Goal: Task Accomplishment & Management: Complete application form

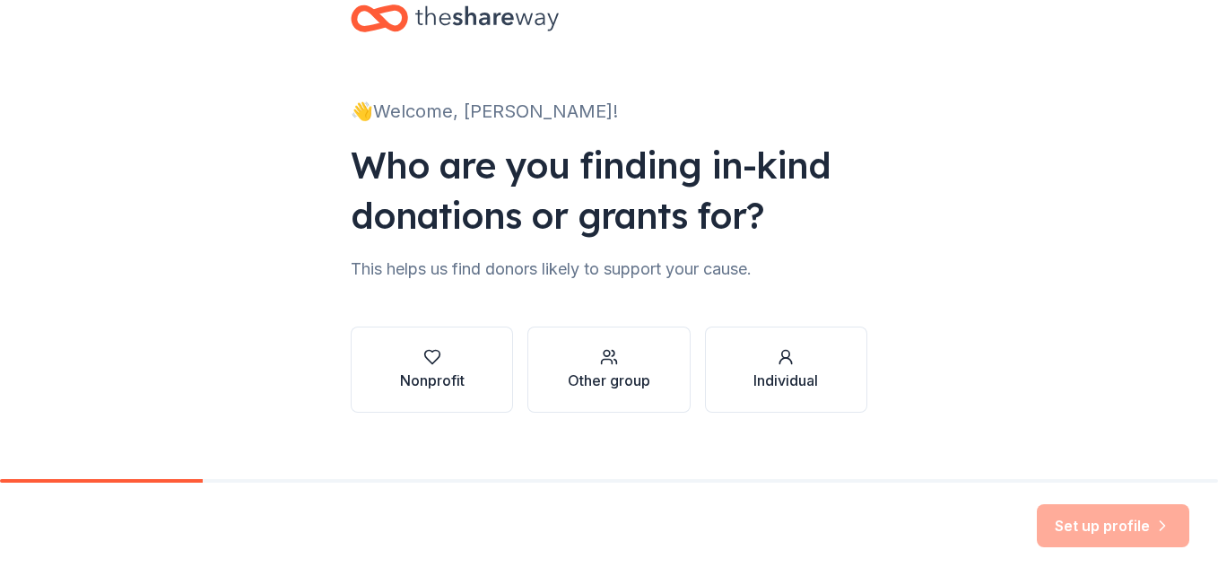
scroll to position [65, 0]
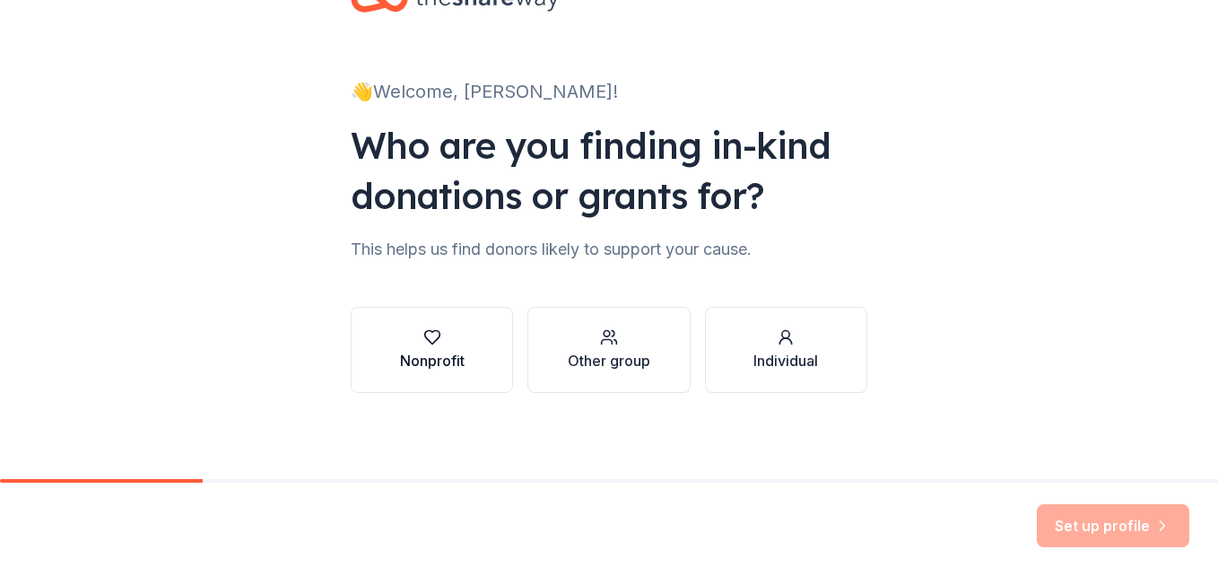
click at [464, 345] on button "Nonprofit" at bounding box center [432, 350] width 162 height 86
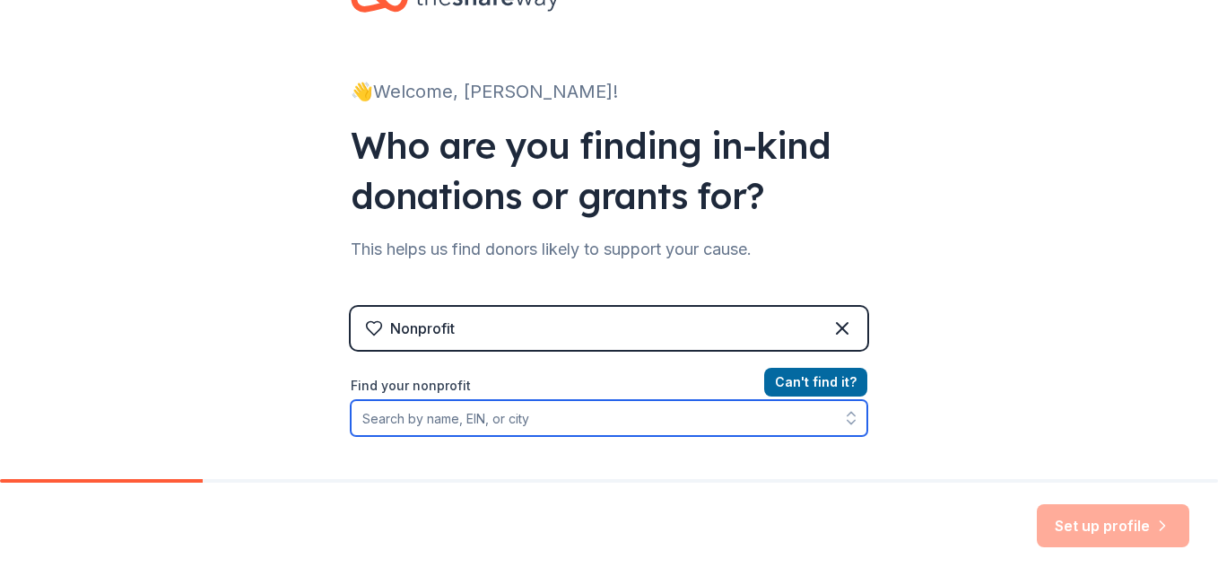
click at [617, 413] on input "Find your nonprofit" at bounding box center [609, 418] width 516 height 36
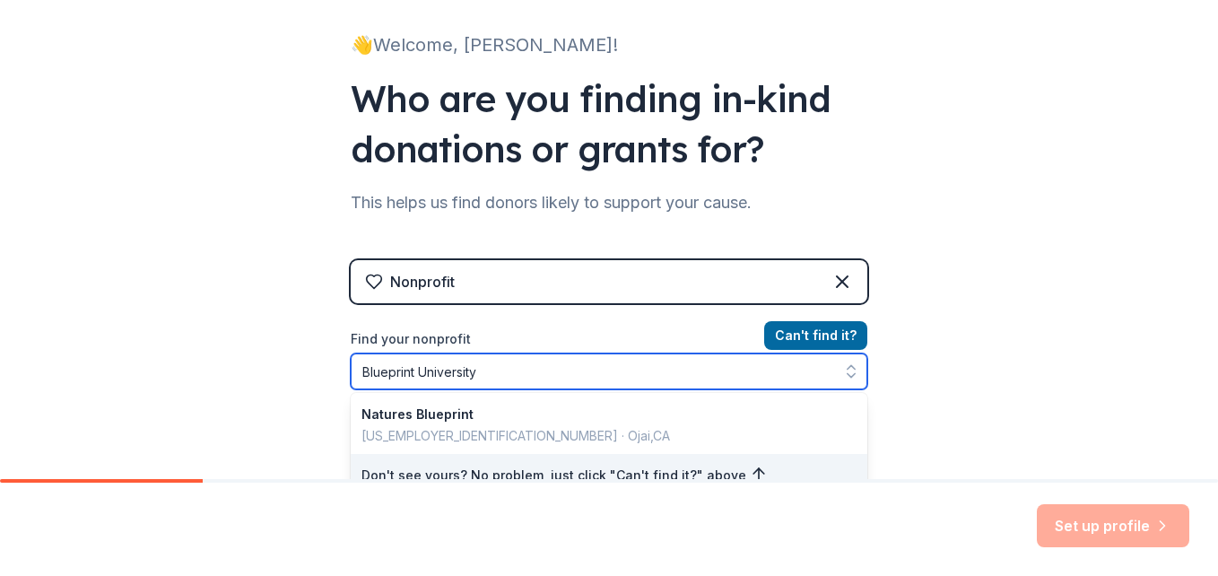
click at [362, 377] on input "Blueprint University" at bounding box center [609, 371] width 516 height 36
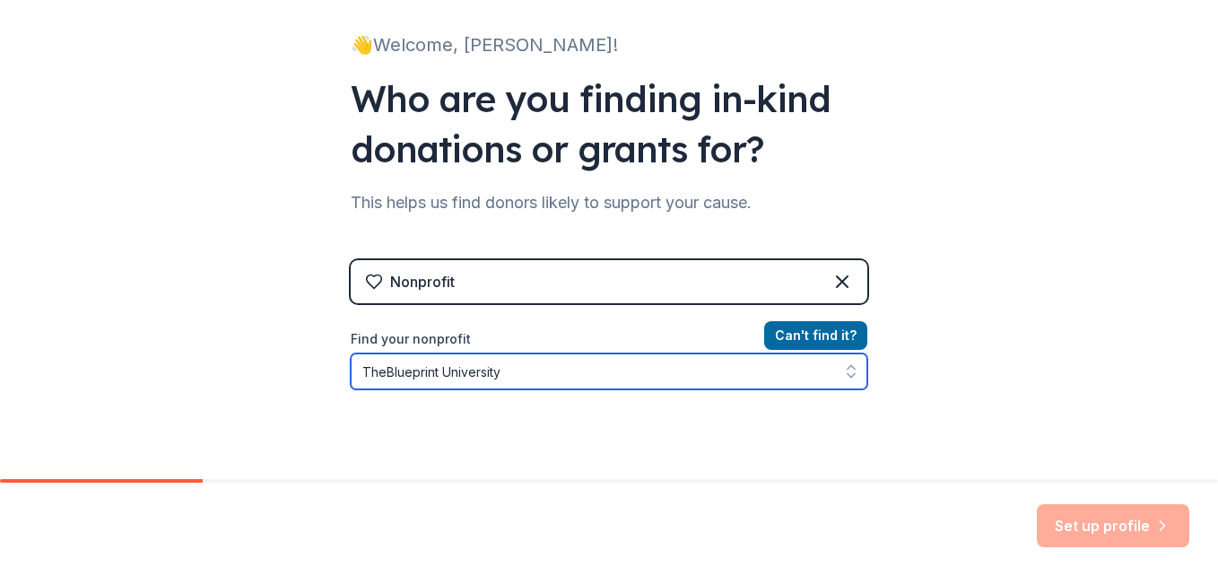
type input "The Blueprint University"
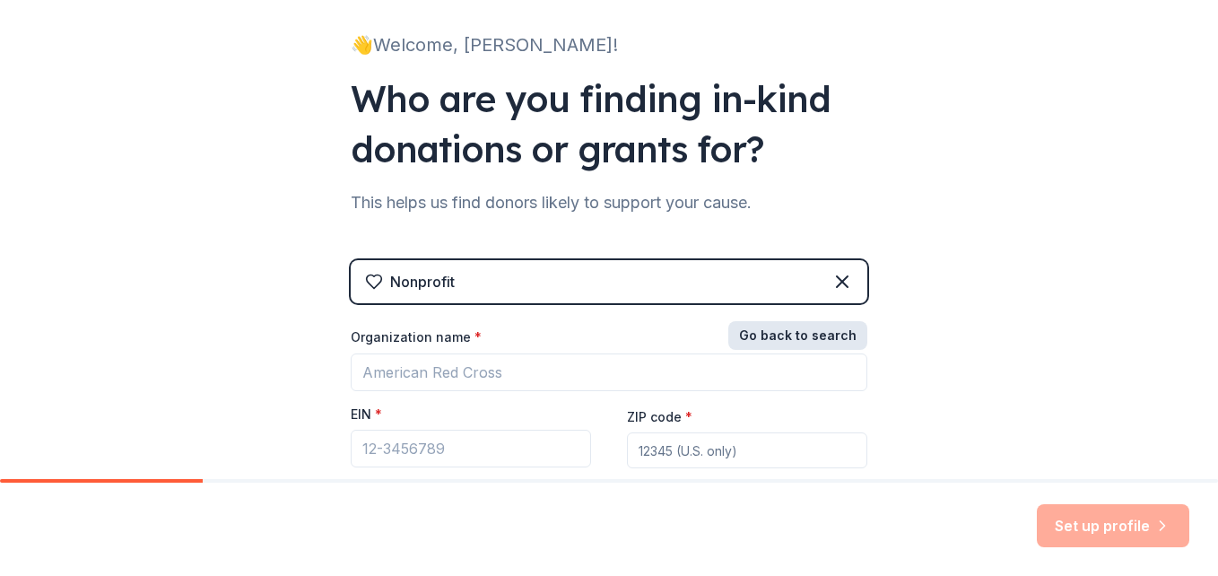
click at [787, 338] on button "Go back to search" at bounding box center [797, 335] width 139 height 29
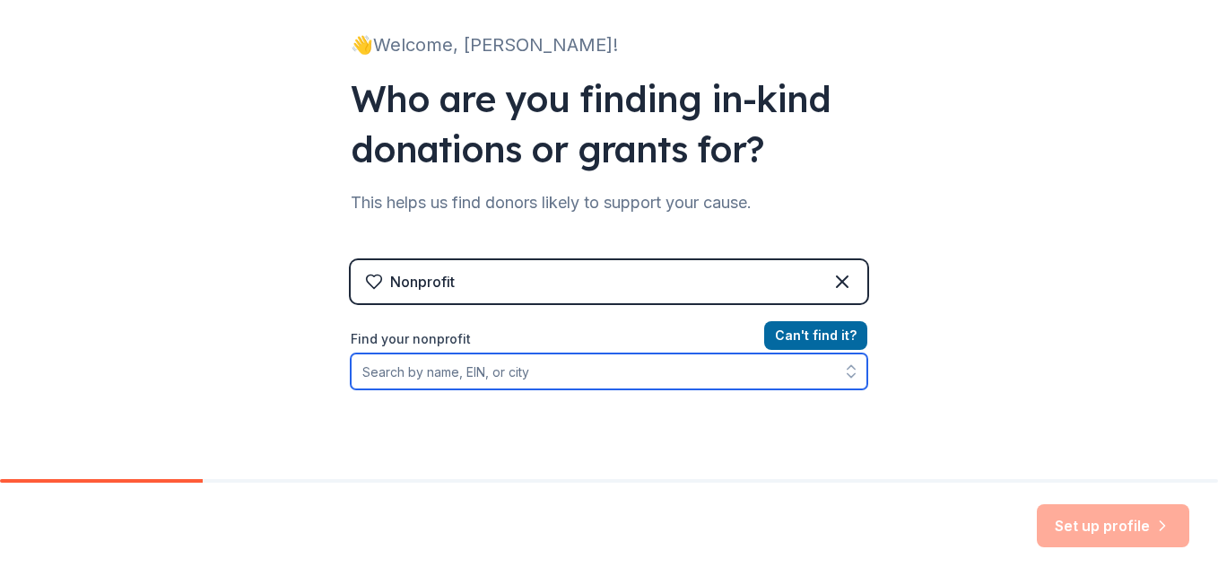
click at [672, 383] on input "Find your nonprofit" at bounding box center [609, 371] width 516 height 36
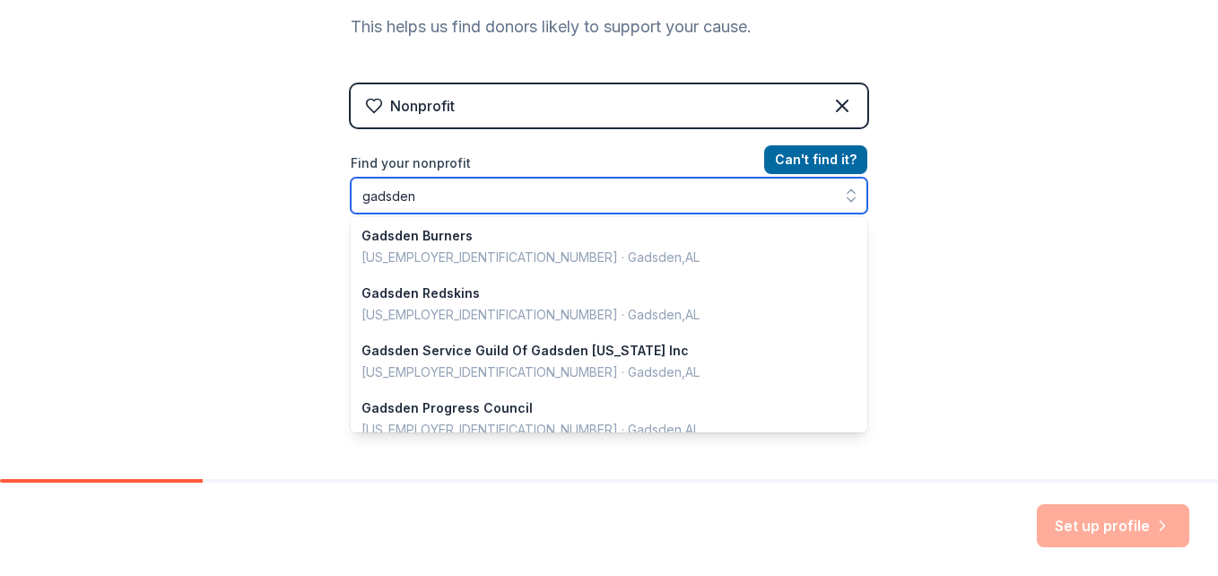
scroll to position [0, 0]
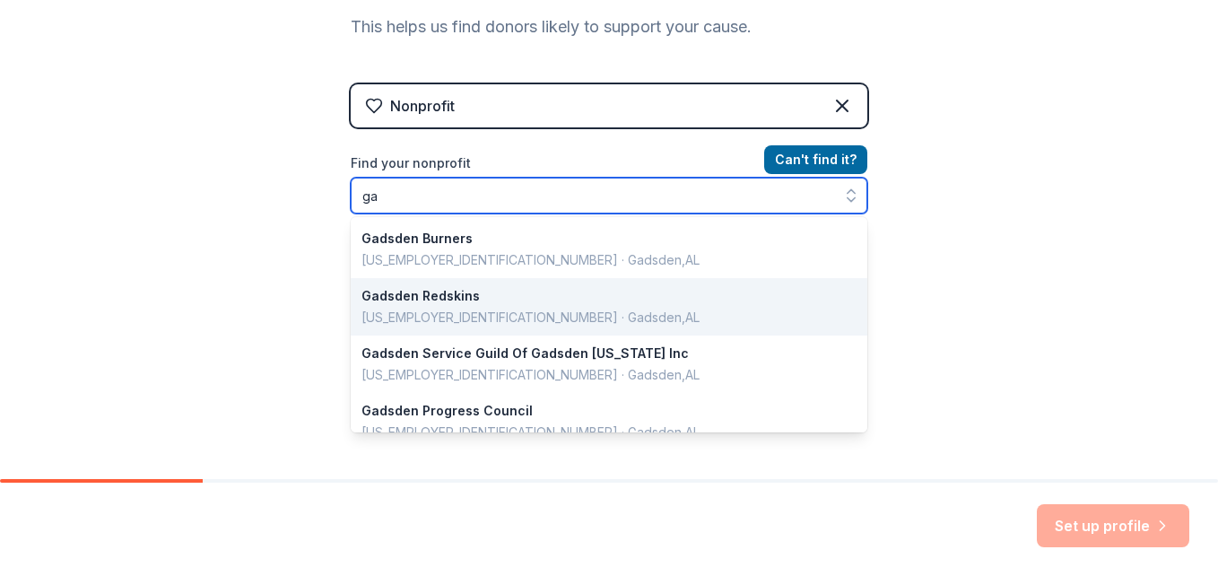
type input "g"
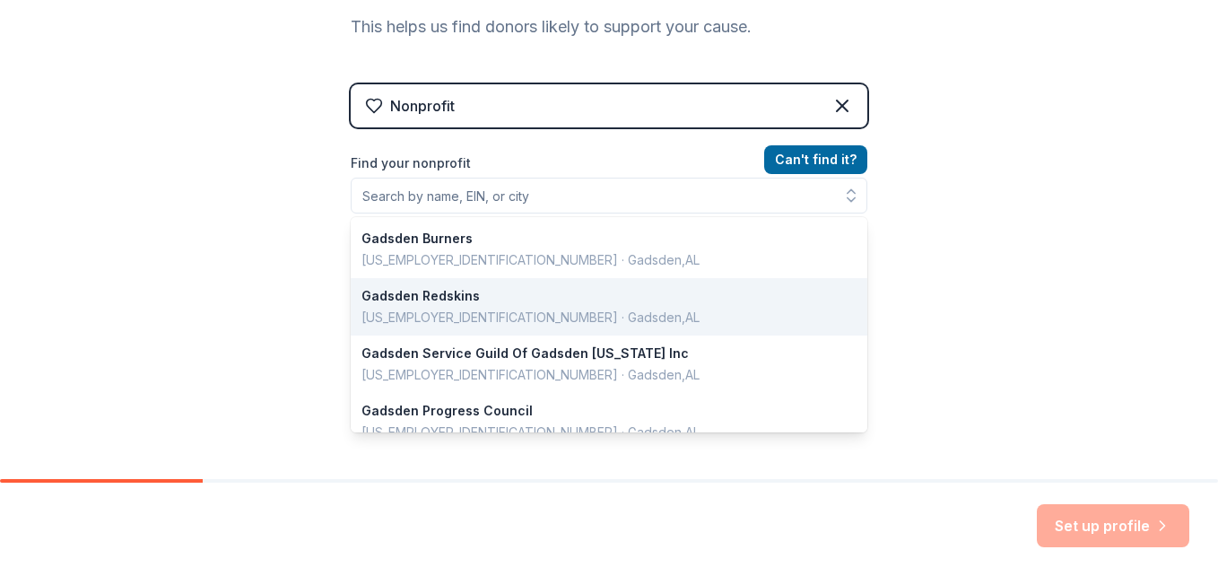
scroll to position [259, 0]
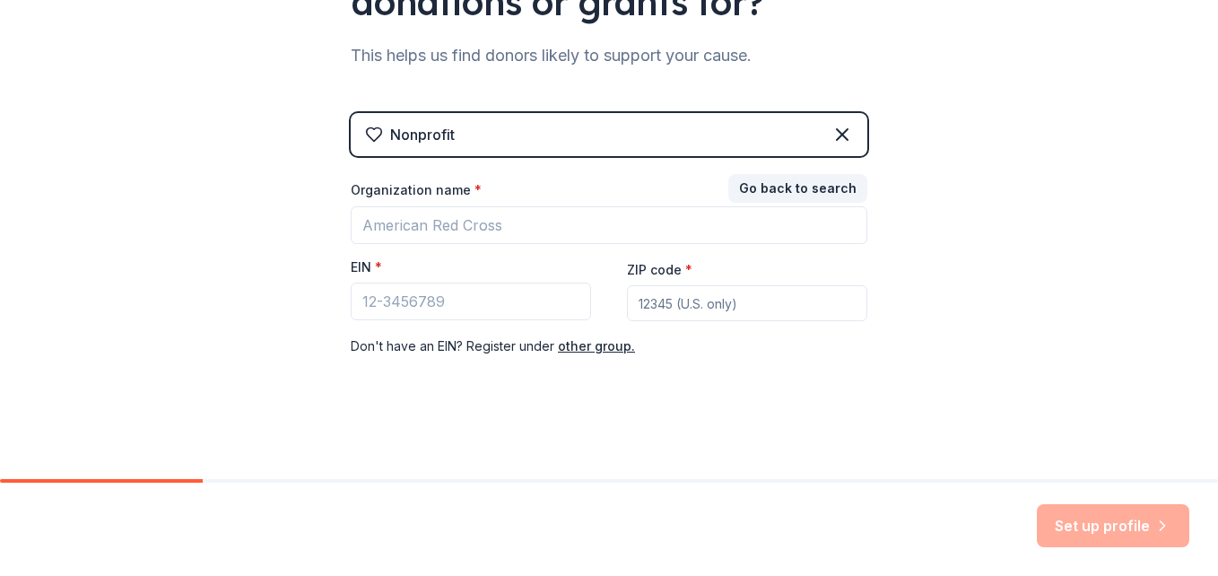
click at [703, 305] on input "ZIP code *" at bounding box center [747, 303] width 240 height 36
type input "35901"
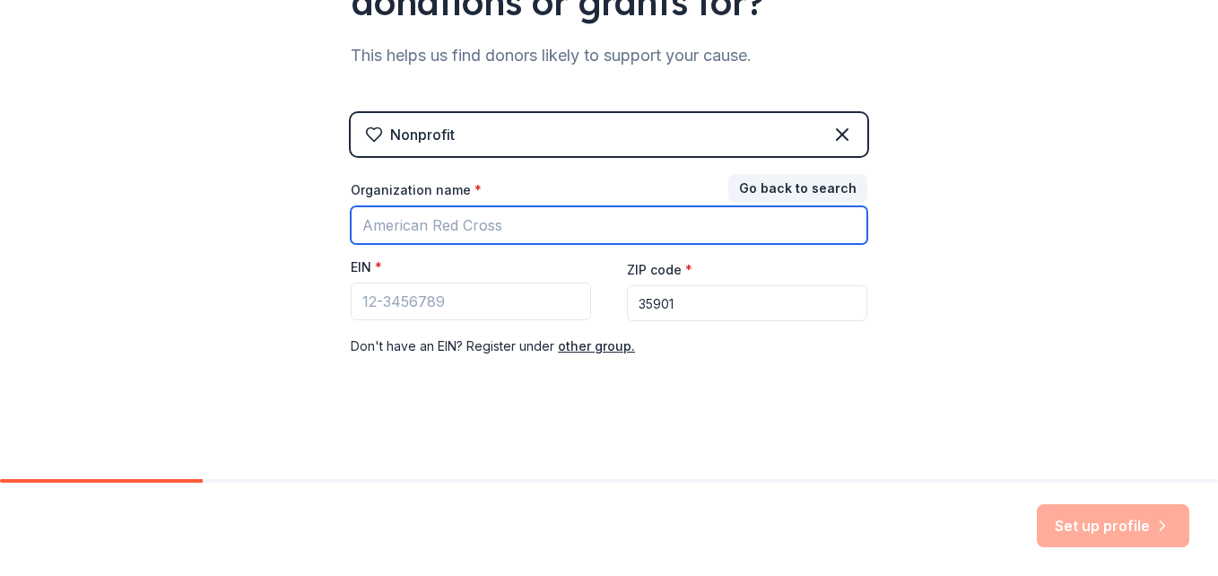
drag, startPoint x: 562, startPoint y: 231, endPoint x: 559, endPoint y: 241, distance: 10.2
click at [559, 241] on input "Organization name *" at bounding box center [609, 225] width 516 height 38
type input "Blueprint University"
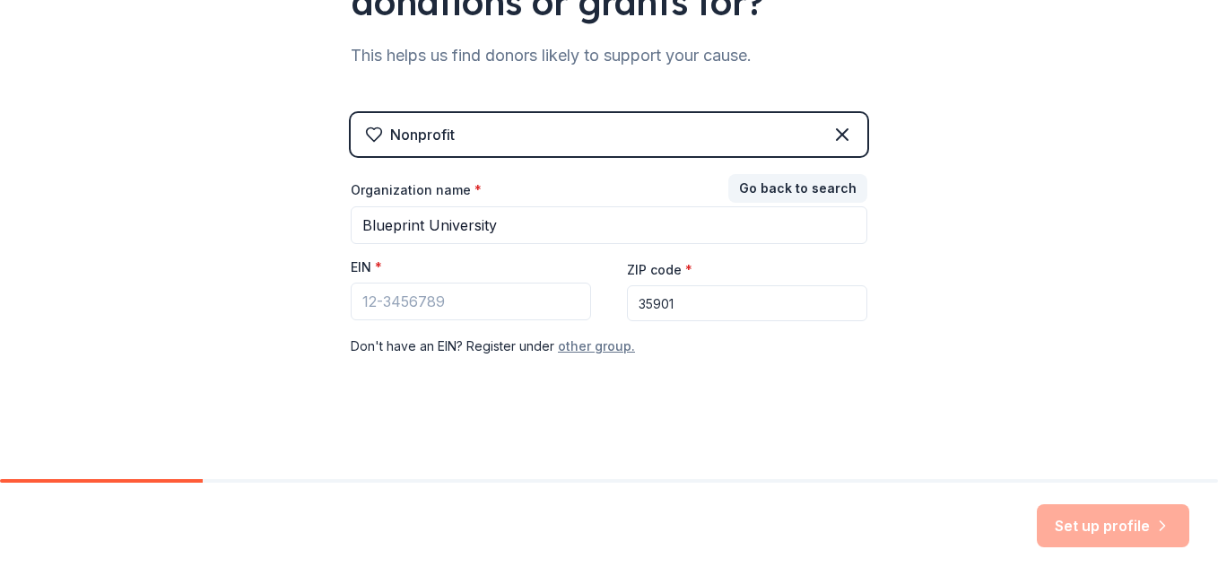
click at [586, 342] on button "other group." at bounding box center [596, 346] width 77 height 22
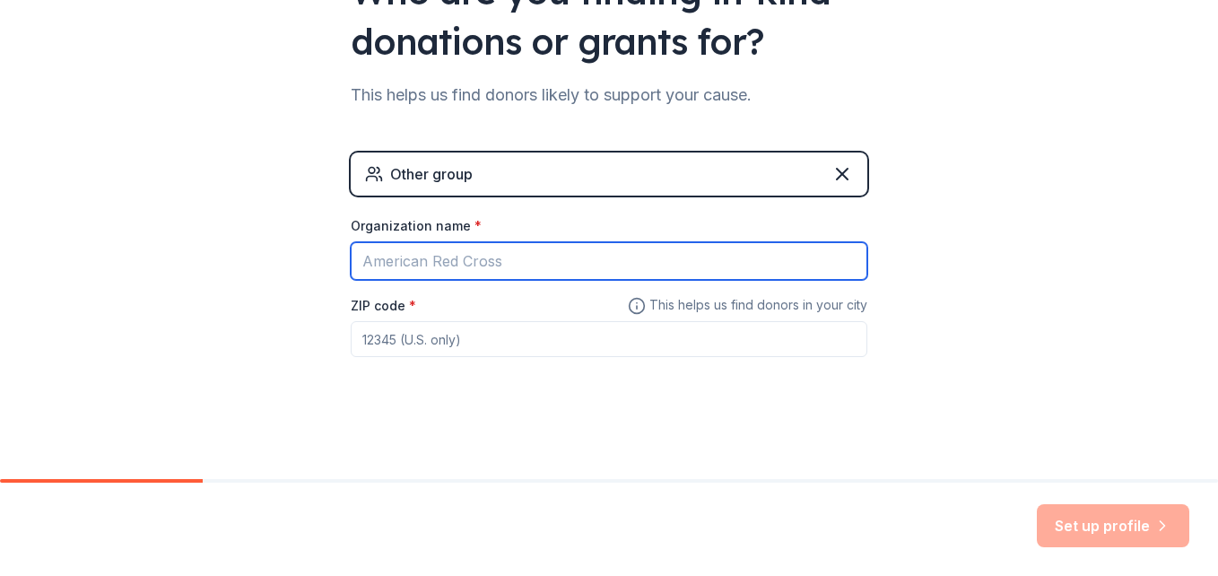
click at [562, 263] on input "Organization name *" at bounding box center [609, 261] width 516 height 38
type input "Blueprint University"
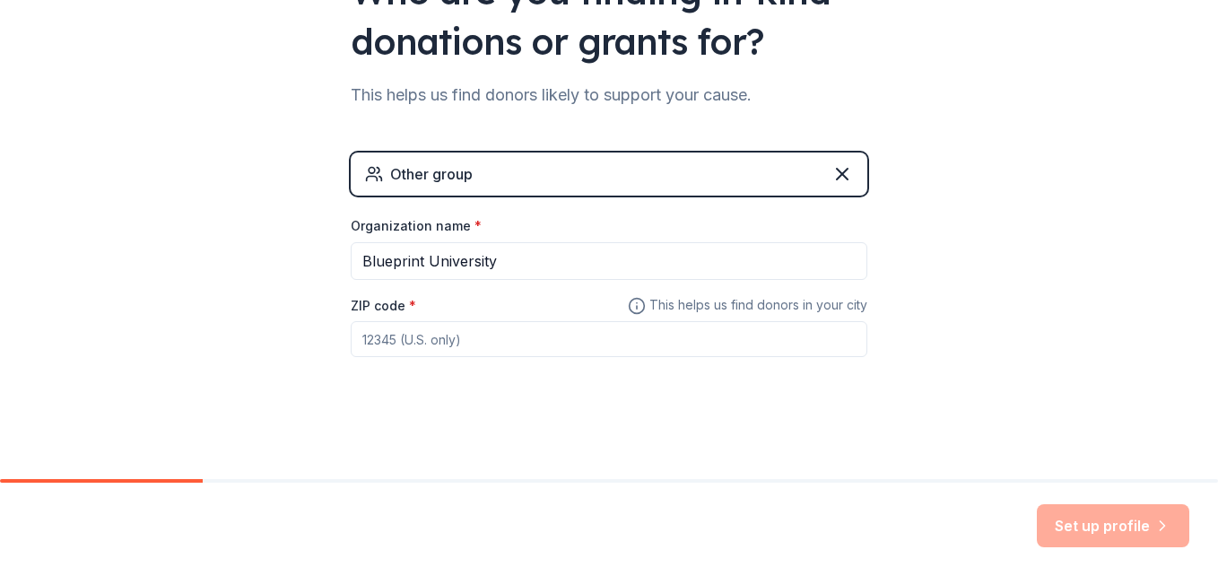
type input "35901"
click at [1153, 540] on button "Set up profile" at bounding box center [1112, 525] width 152 height 43
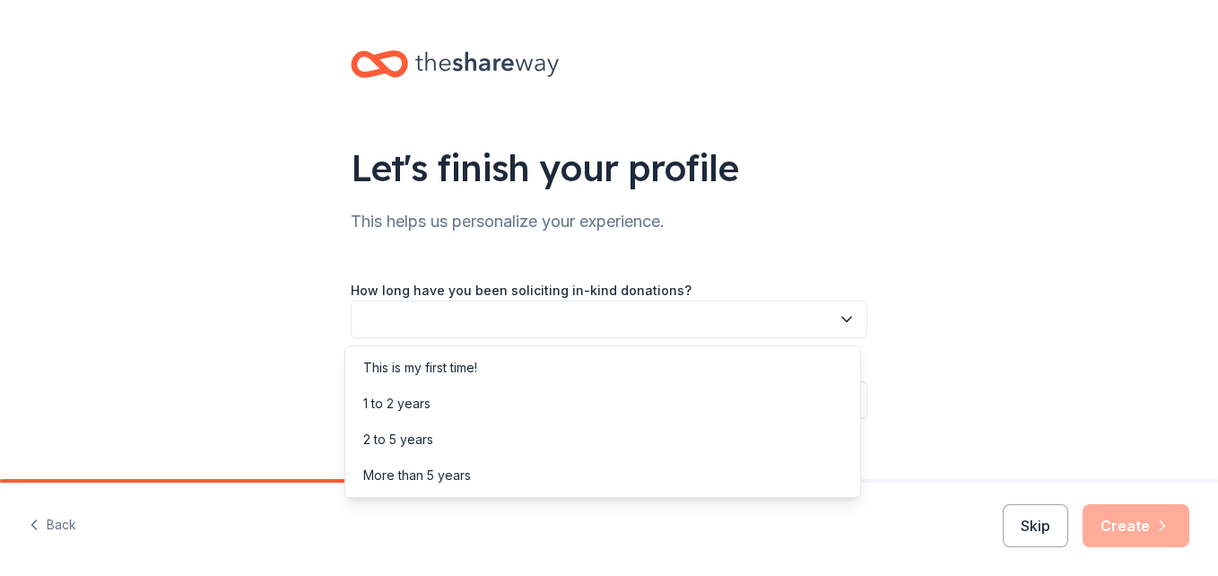
click at [692, 325] on button "button" at bounding box center [609, 319] width 516 height 38
click at [613, 367] on div "This is my first time!" at bounding box center [602, 368] width 507 height 36
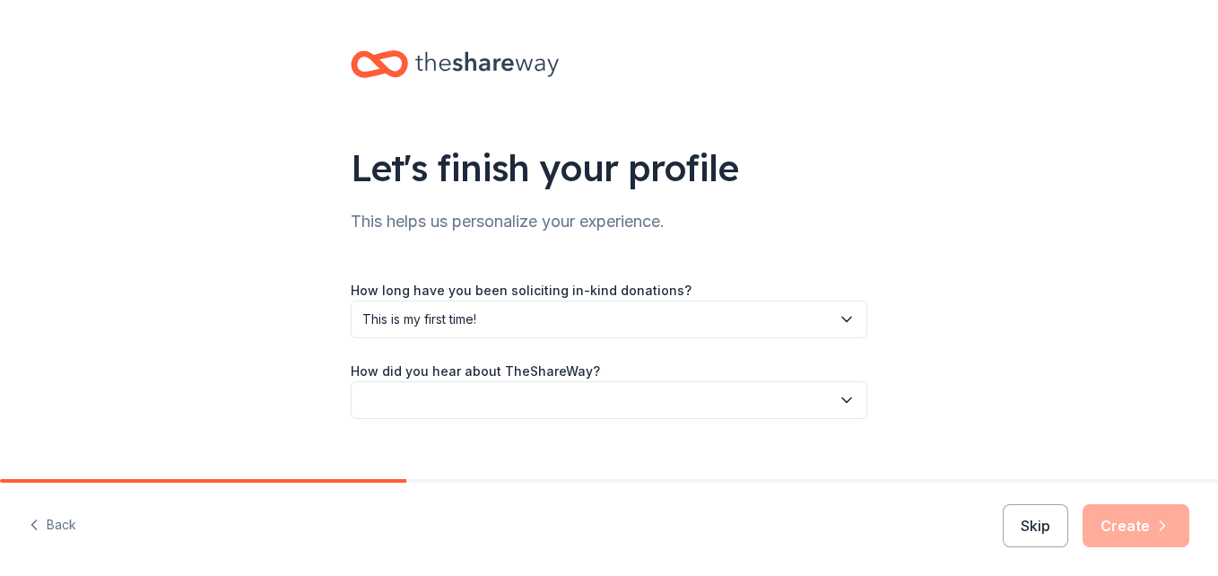
click at [730, 412] on button "button" at bounding box center [609, 400] width 516 height 38
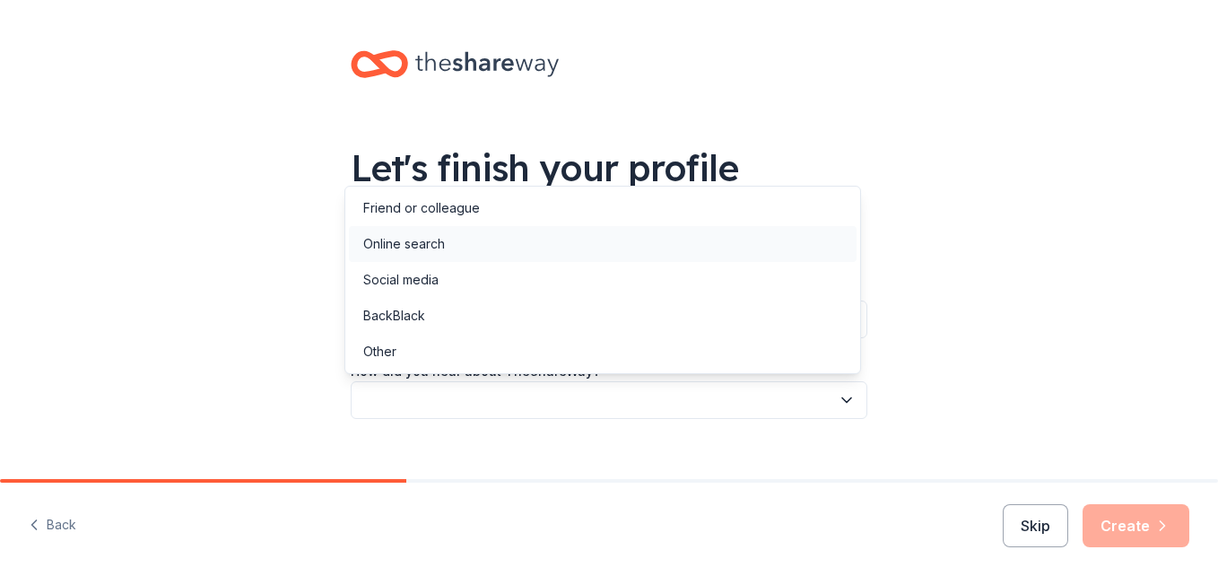
click at [557, 255] on div "Online search" at bounding box center [602, 244] width 507 height 36
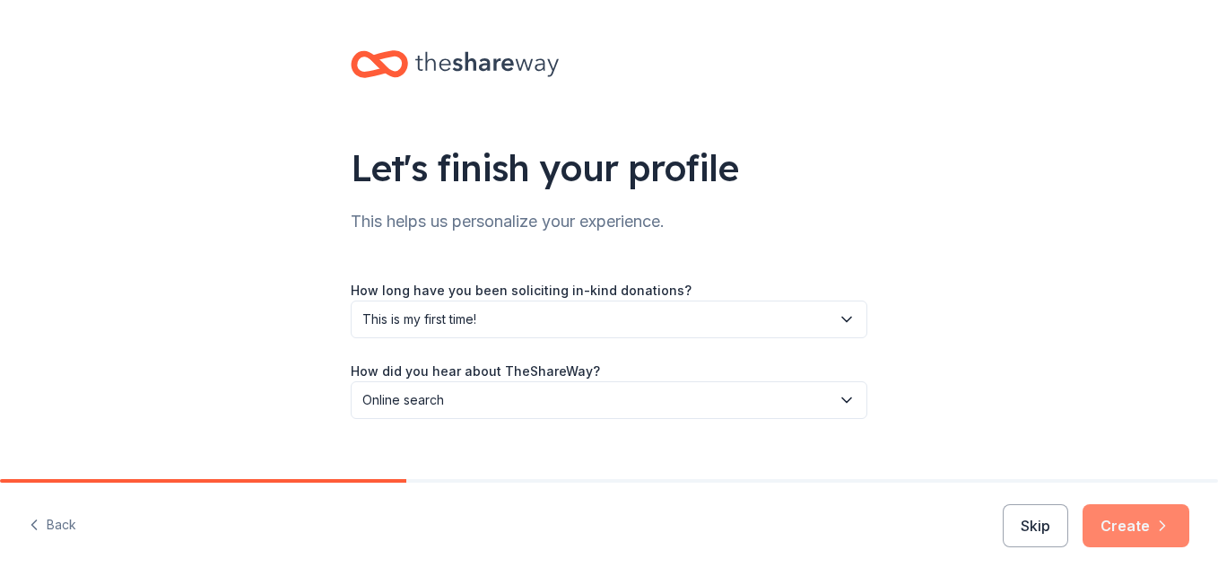
click at [1142, 535] on button "Create" at bounding box center [1135, 525] width 107 height 43
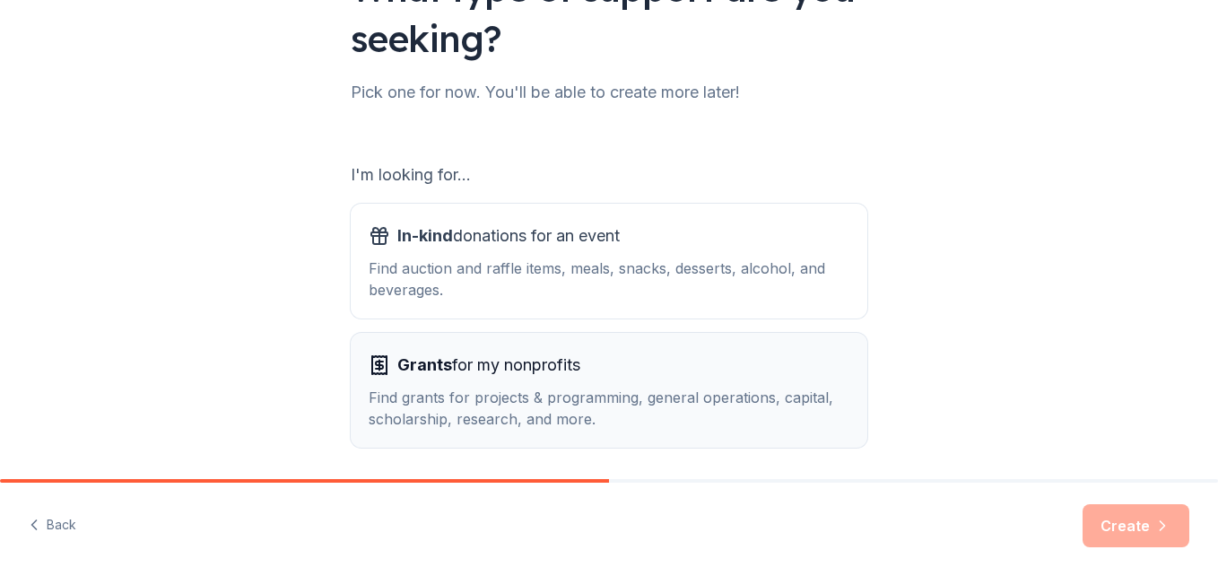
scroll to position [245, 0]
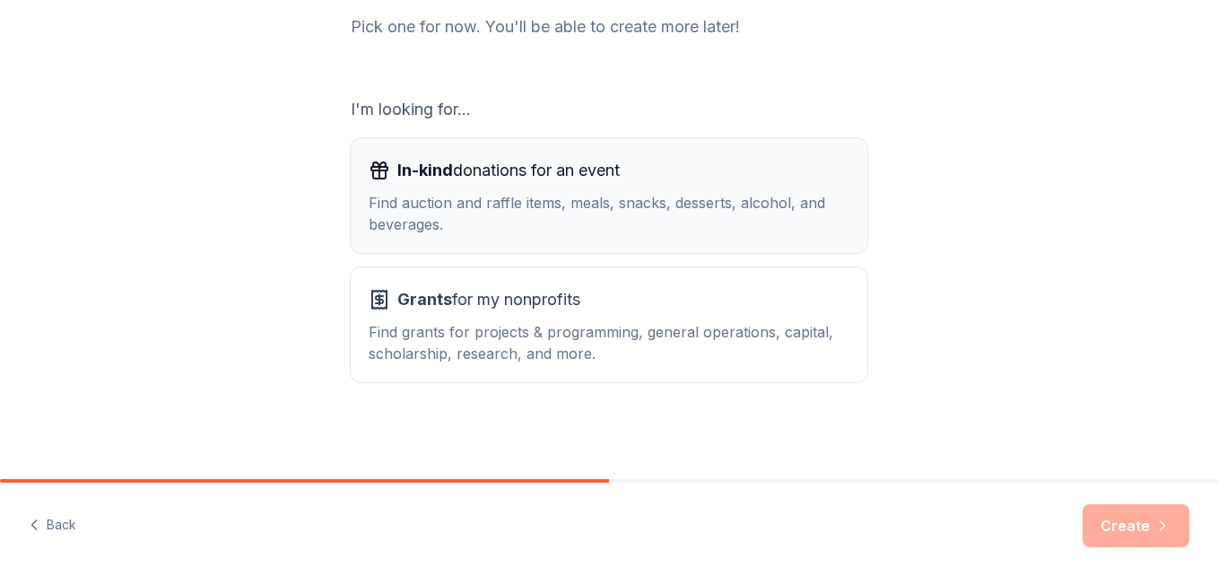
click at [608, 242] on button "In-kind donations for an event Find auction and raffle items, meals, snacks, de…" at bounding box center [609, 195] width 516 height 115
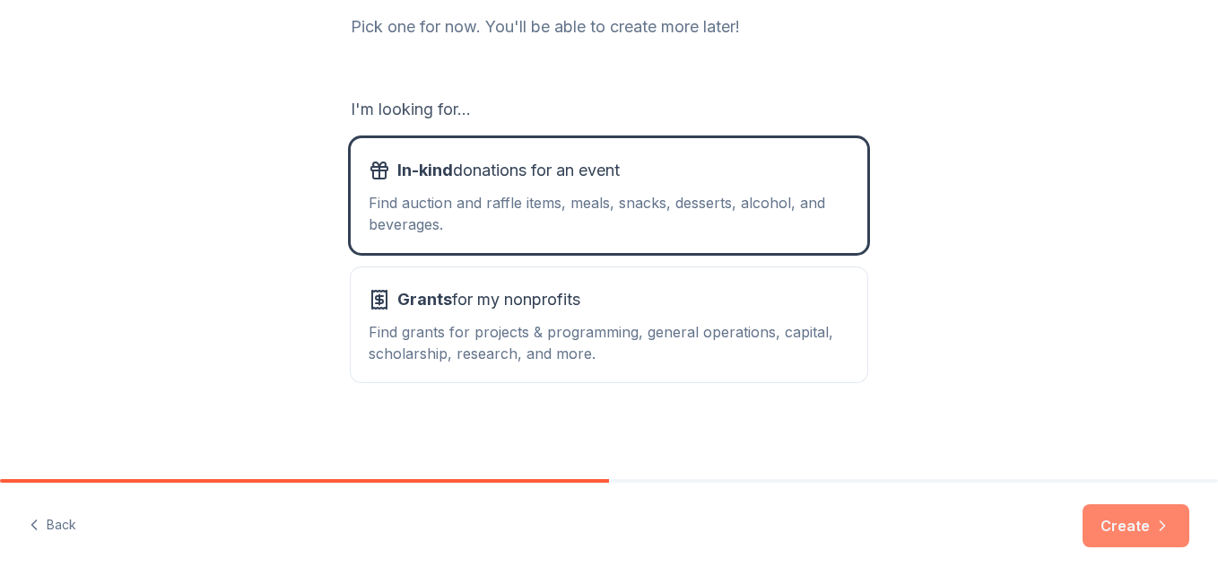
click at [1132, 514] on button "Create" at bounding box center [1135, 525] width 107 height 43
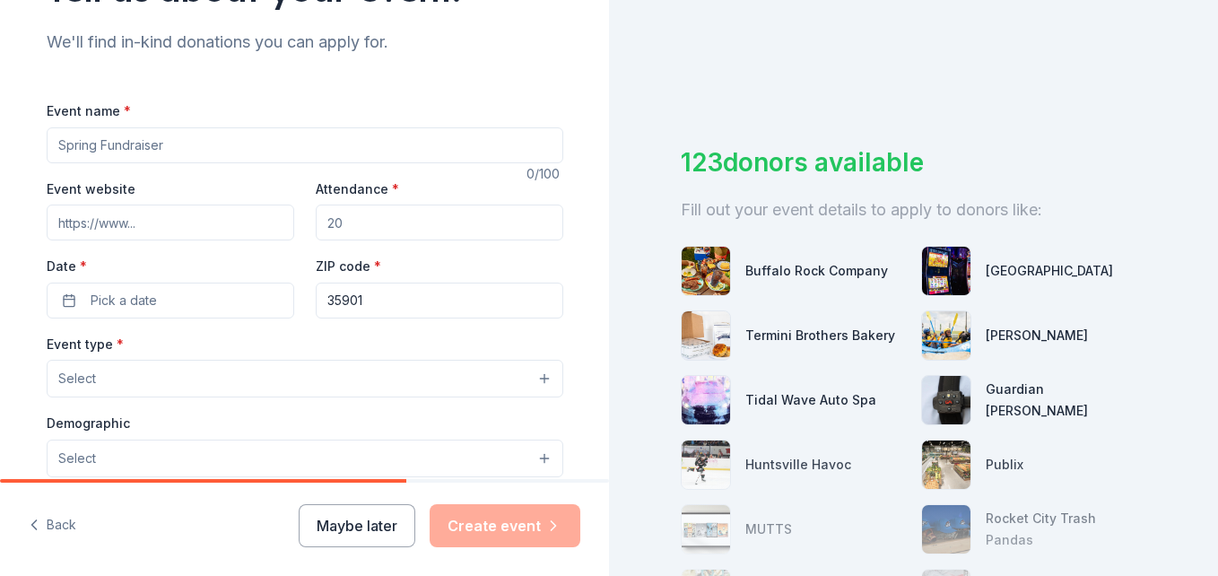
drag, startPoint x: 249, startPoint y: 146, endPoint x: -4, endPoint y: 153, distance: 252.9
click at [0, 153] on html "Tell us about your event. We'll find in-kind donations you can apply for. Event…" at bounding box center [609, 288] width 1218 height 576
drag, startPoint x: 249, startPoint y: 147, endPoint x: 0, endPoint y: 162, distance: 249.7
click at [0, 161] on html "Tell us about your event. We'll find in-kind donations you can apply for. Event…" at bounding box center [609, 288] width 1218 height 576
drag, startPoint x: 126, startPoint y: 154, endPoint x: 97, endPoint y: 154, distance: 28.7
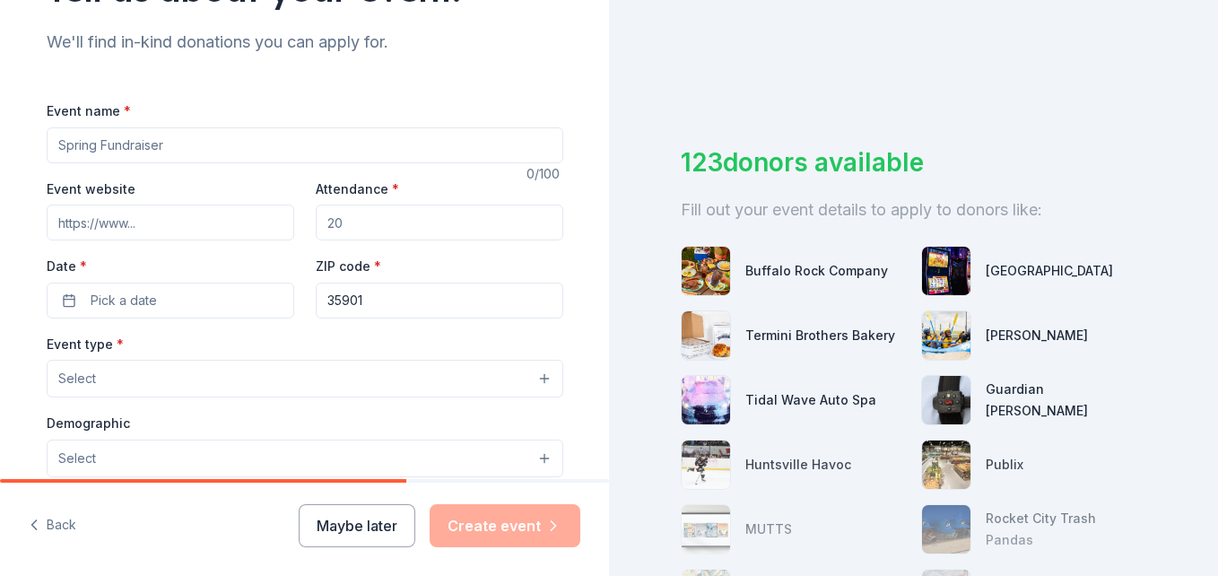
click at [97, 154] on input "Event name *" at bounding box center [305, 145] width 516 height 36
drag, startPoint x: 126, startPoint y: 154, endPoint x: 46, endPoint y: 155, distance: 79.8
click at [47, 155] on input "Event name *" at bounding box center [305, 145] width 516 height 36
click at [360, 156] on input "Event name *" at bounding box center [305, 145] width 516 height 36
drag, startPoint x: 360, startPoint y: 156, endPoint x: 350, endPoint y: 161, distance: 12.0
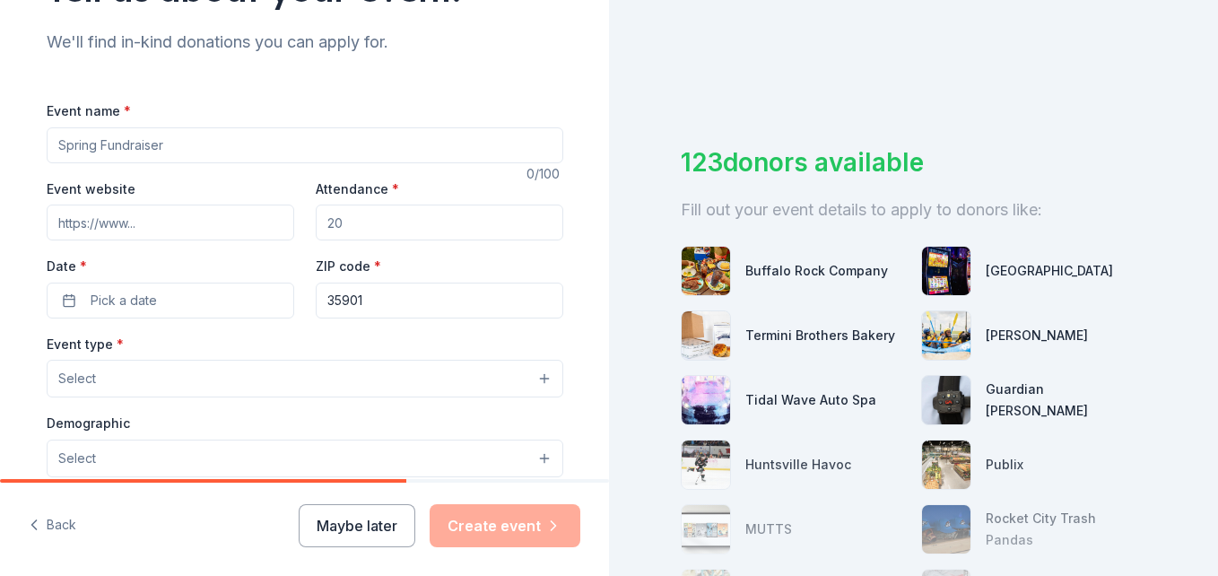
click at [357, 158] on input "Event name *" at bounding box center [305, 145] width 516 height 36
click at [132, 146] on input "Event name *" at bounding box center [305, 145] width 516 height 36
click at [152, 226] on input "Event website" at bounding box center [170, 222] width 247 height 36
click at [178, 137] on input "Event name *" at bounding box center [305, 145] width 516 height 36
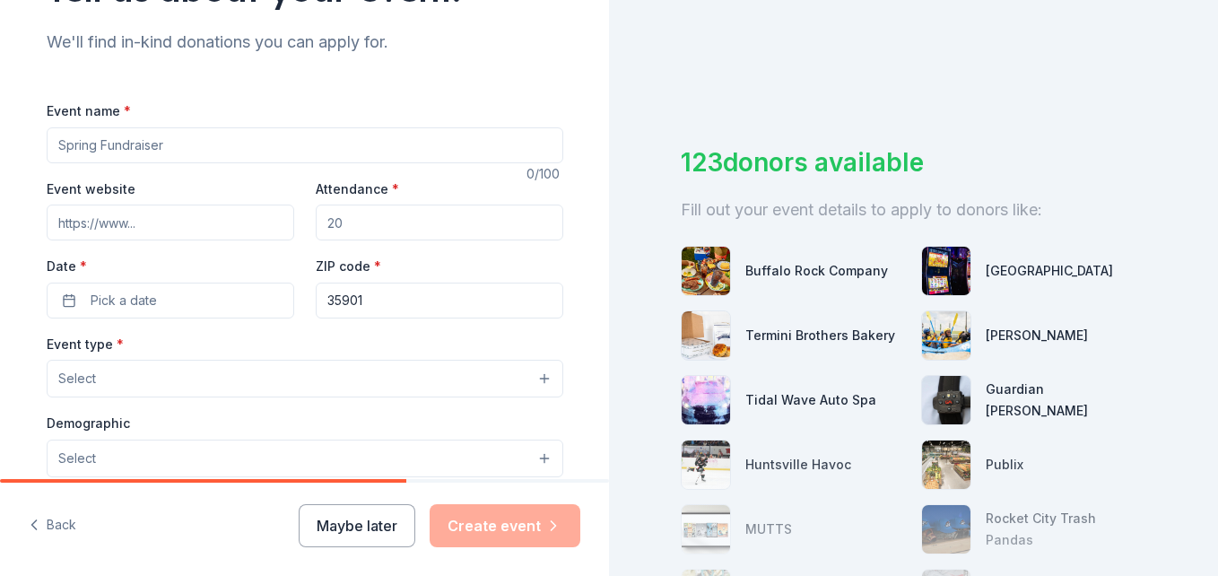
click at [128, 149] on input "Event name *" at bounding box center [305, 145] width 516 height 36
type input "3"
click at [420, 160] on input "Event name *" at bounding box center [305, 145] width 516 height 36
paste input "Blueprint to Hope: The Pink Pop-Up Market"
type input "Blueprint to Hope: The Pink Pop-Up Market"
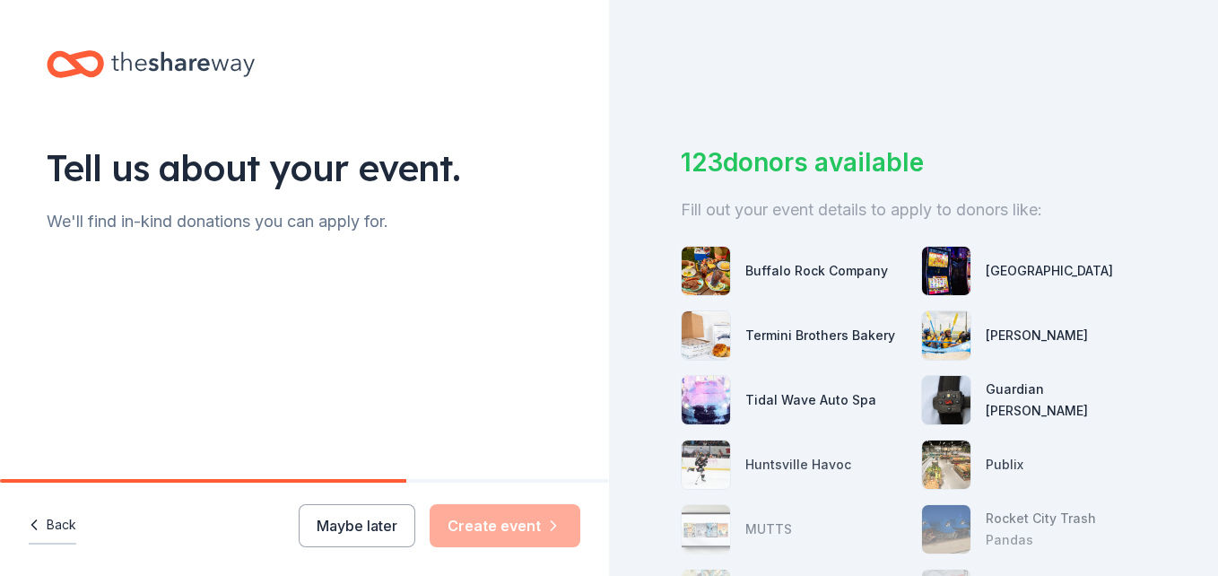
click at [41, 524] on icon "button" at bounding box center [34, 525] width 18 height 18
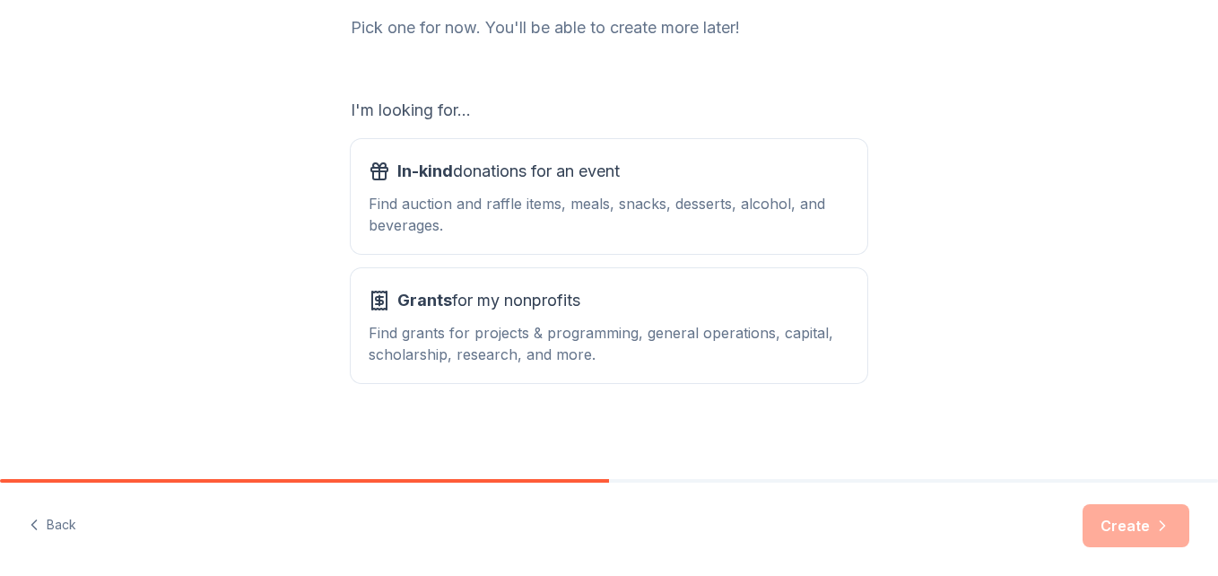
scroll to position [245, 0]
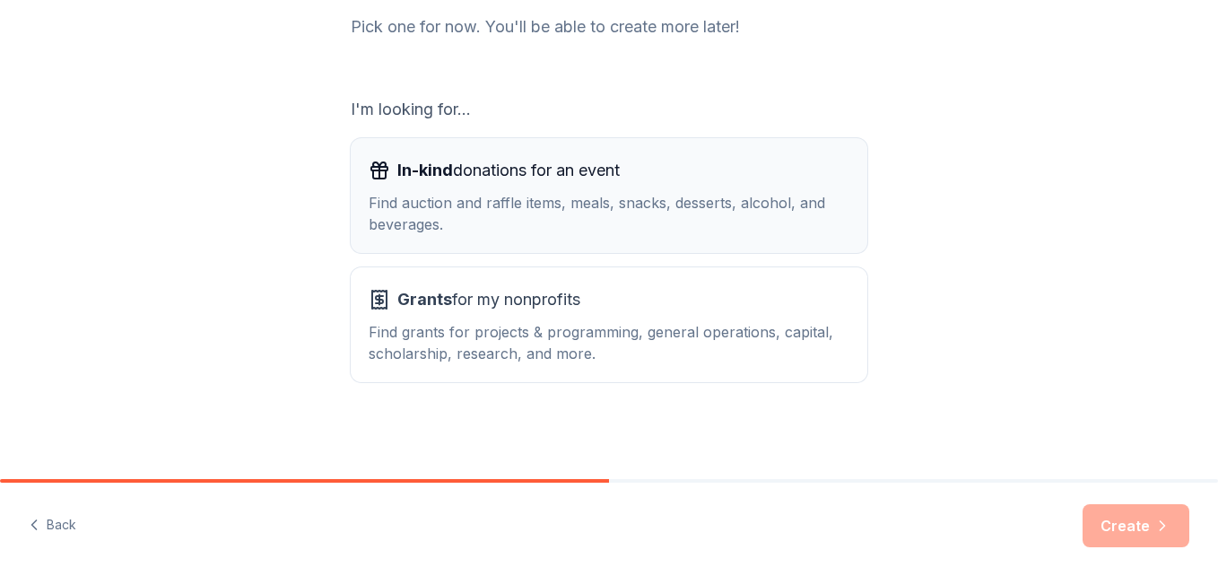
click at [767, 195] on div "Find auction and raffle items, meals, snacks, desserts, alcohol, and beverages." at bounding box center [608, 213] width 481 height 43
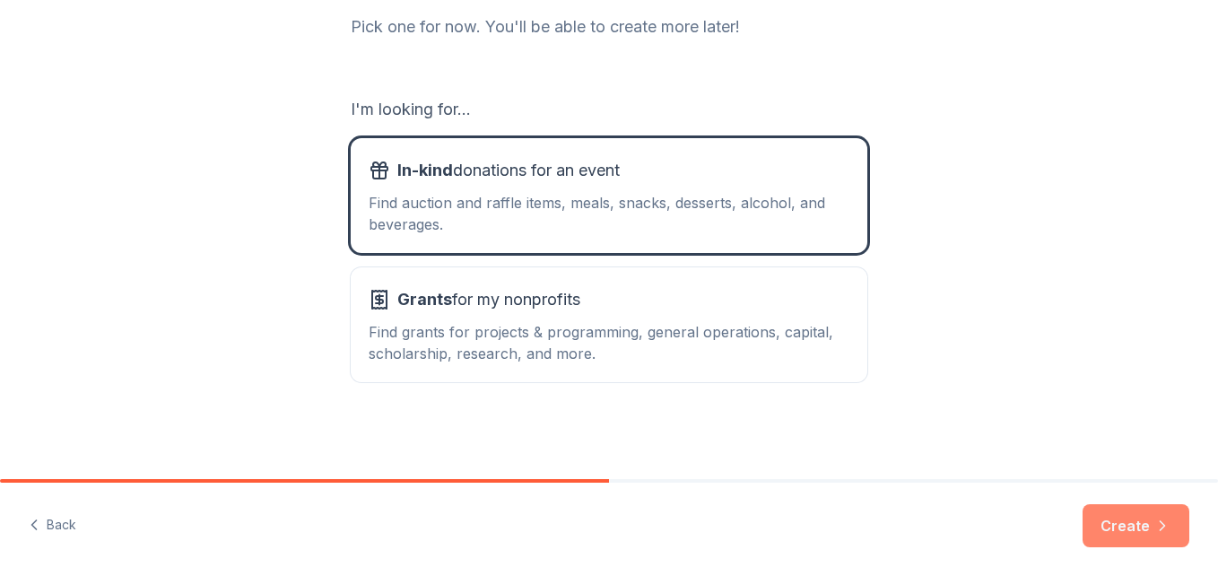
click at [1132, 516] on button "Create" at bounding box center [1135, 525] width 107 height 43
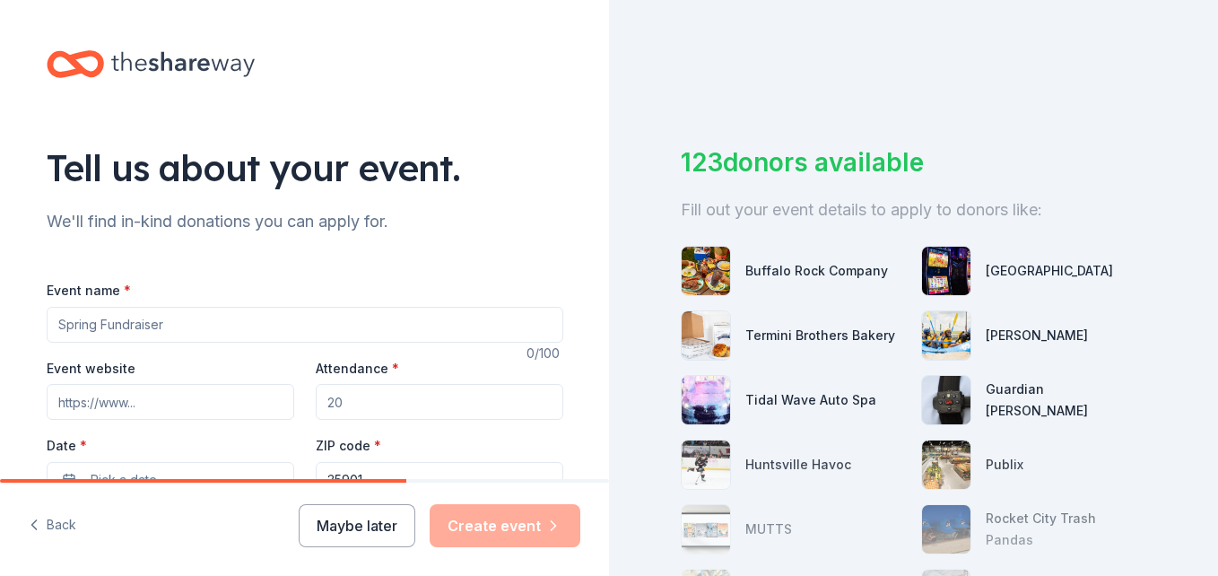
click at [280, 334] on input "Event name *" at bounding box center [305, 325] width 516 height 36
paste input "Blueprint to Hope: The Pink Pop-Up Market"
type input "Blueprint to Hope: The Pink Pop-Up Market"
click at [380, 399] on input "Attendance *" at bounding box center [439, 402] width 247 height 36
type input "1"
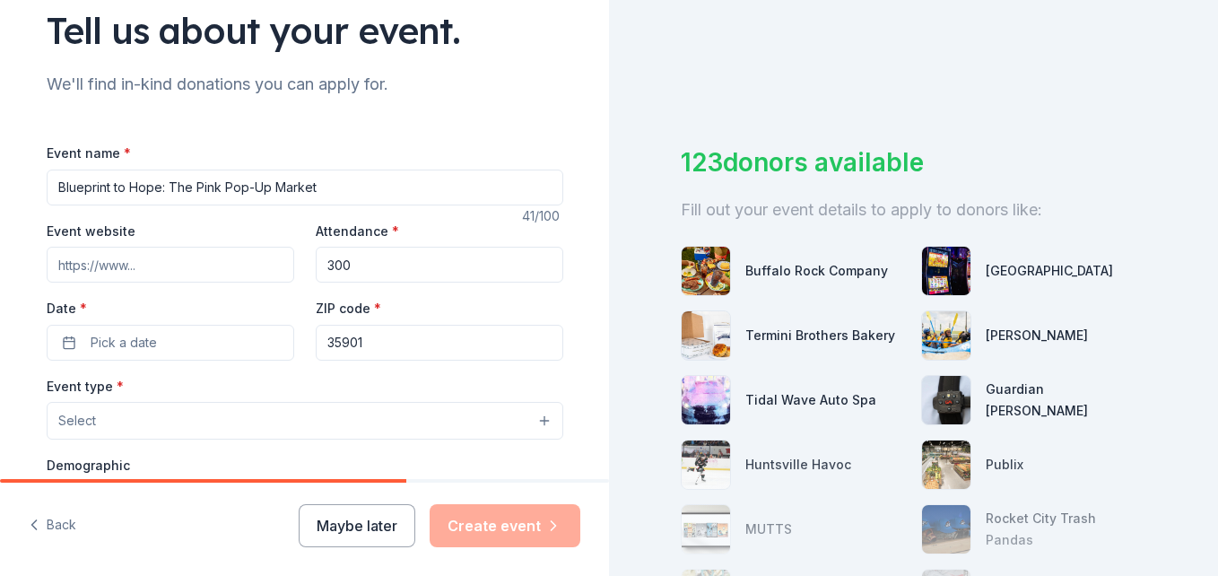
scroll to position [179, 0]
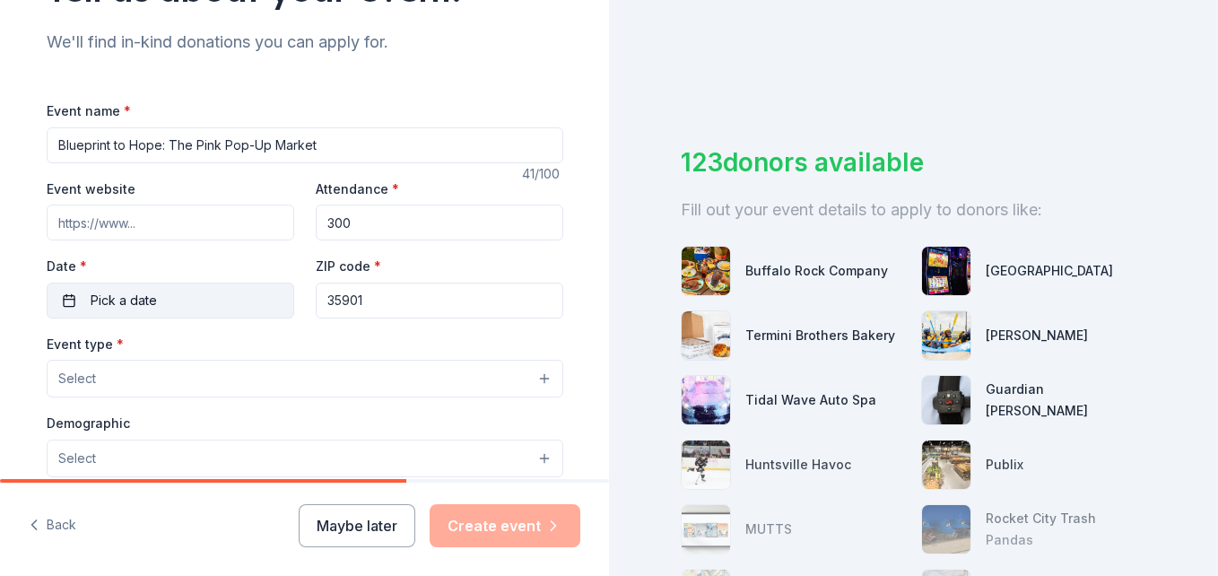
type input "300"
click at [170, 308] on button "Pick a date" at bounding box center [170, 300] width 247 height 36
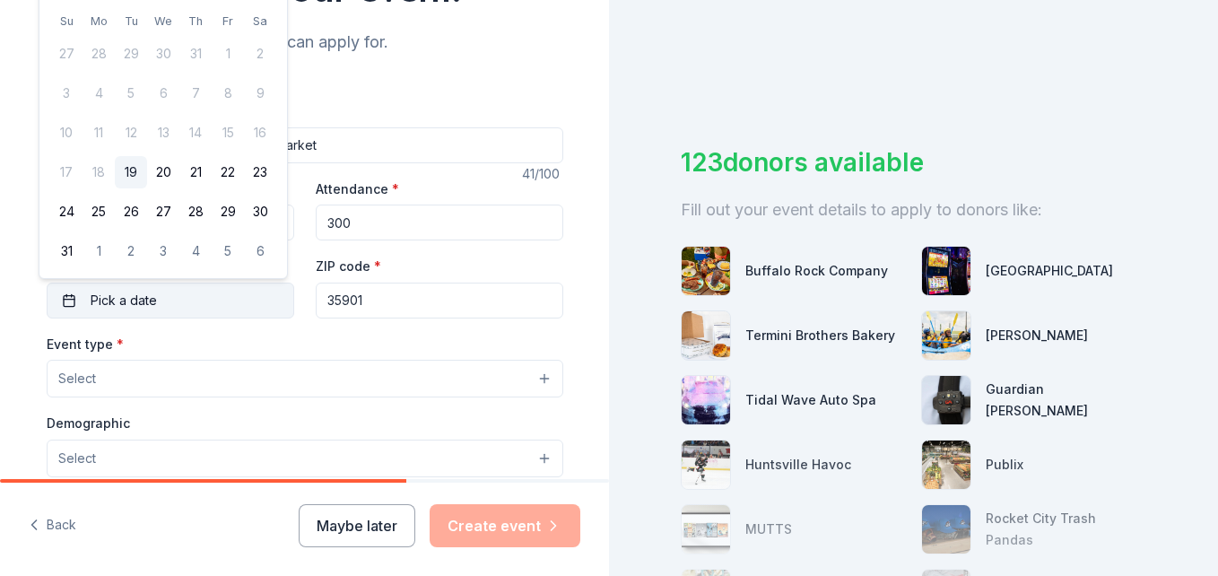
click at [161, 293] on button "Pick a date" at bounding box center [170, 300] width 247 height 36
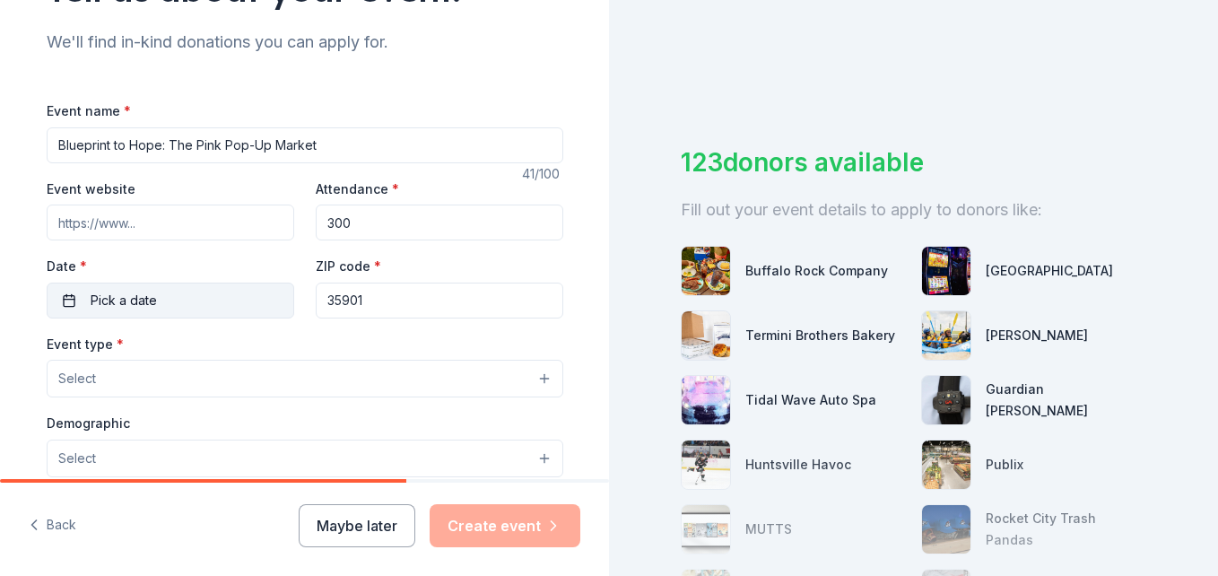
click at [161, 293] on button "Pick a date" at bounding box center [170, 300] width 247 height 36
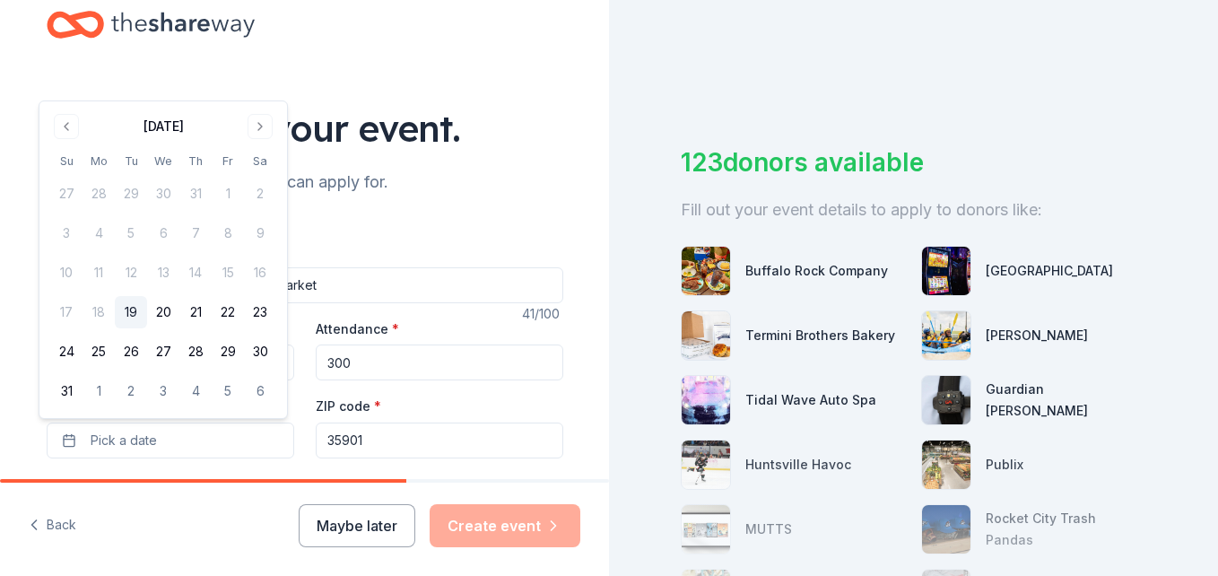
scroll to position [0, 0]
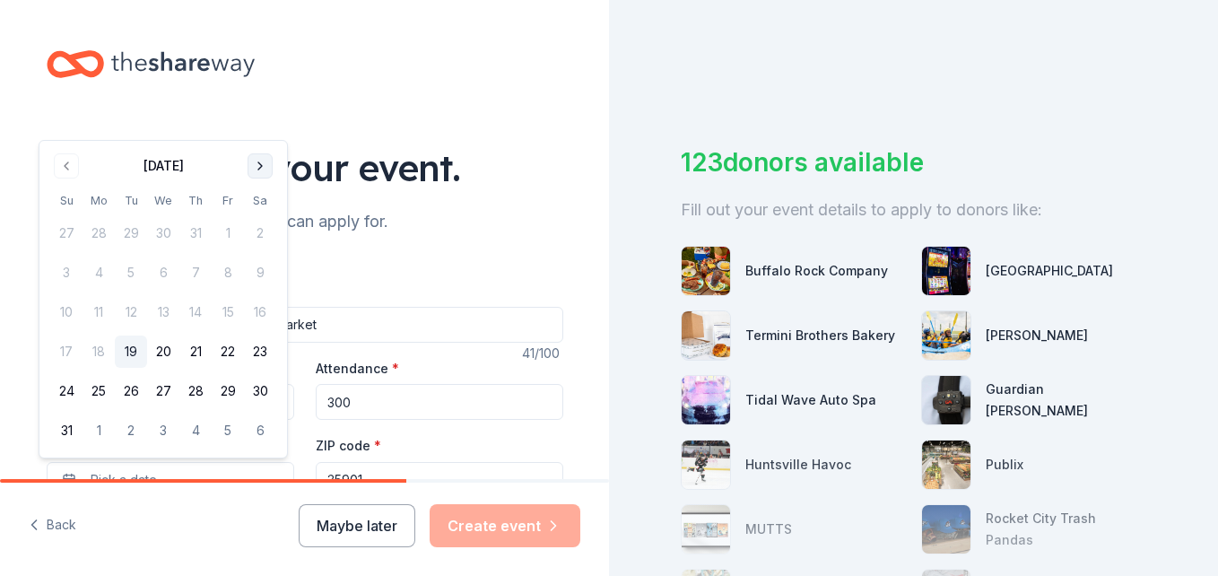
click at [258, 168] on button "Go to next month" at bounding box center [259, 165] width 25 height 25
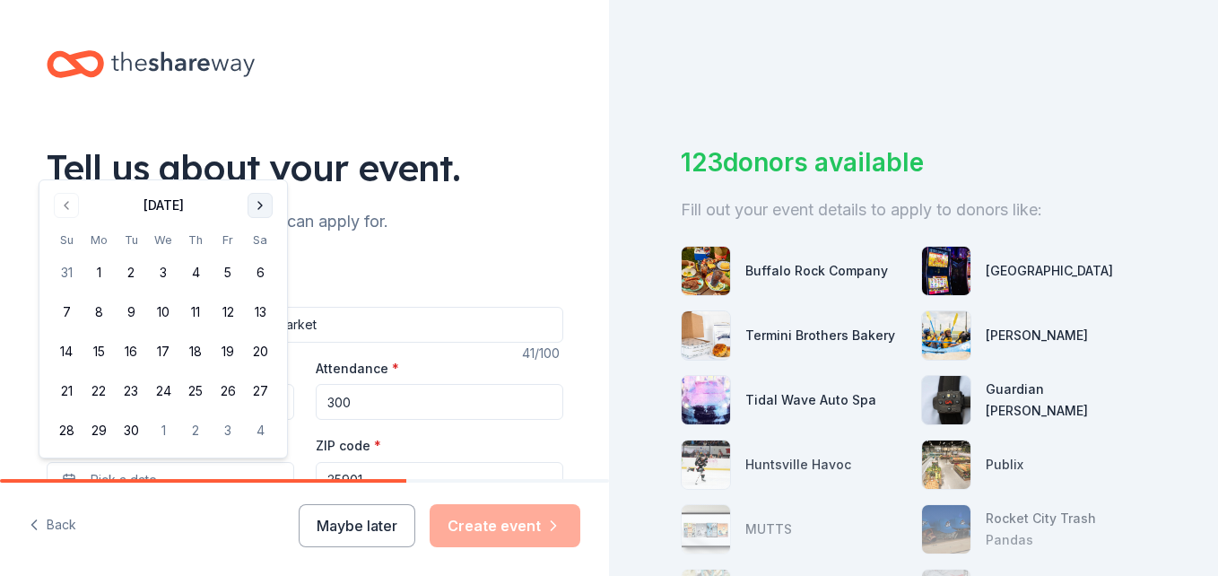
click at [259, 205] on button "Go to next month" at bounding box center [259, 205] width 25 height 25
click at [251, 387] on button "25" at bounding box center [260, 391] width 32 height 32
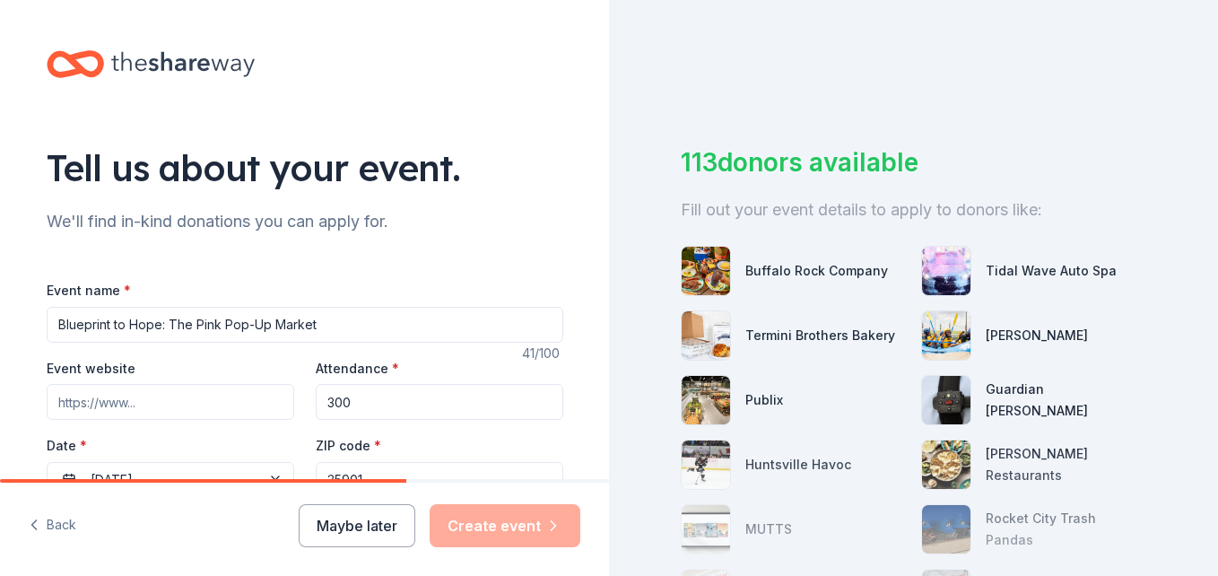
scroll to position [179, 0]
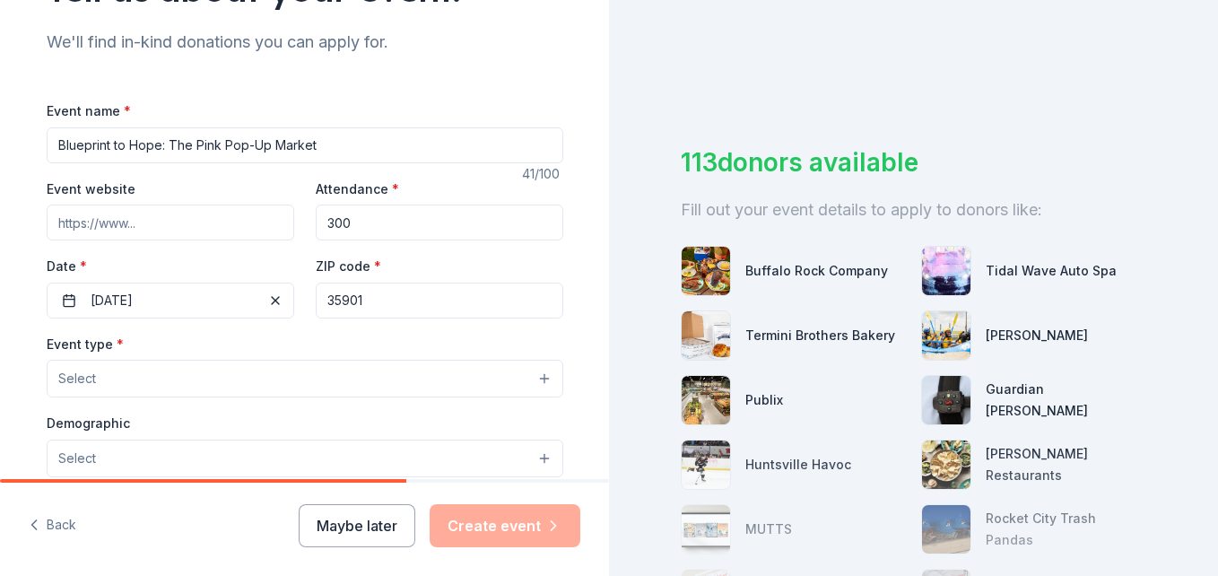
click at [308, 382] on button "Select" at bounding box center [305, 379] width 516 height 38
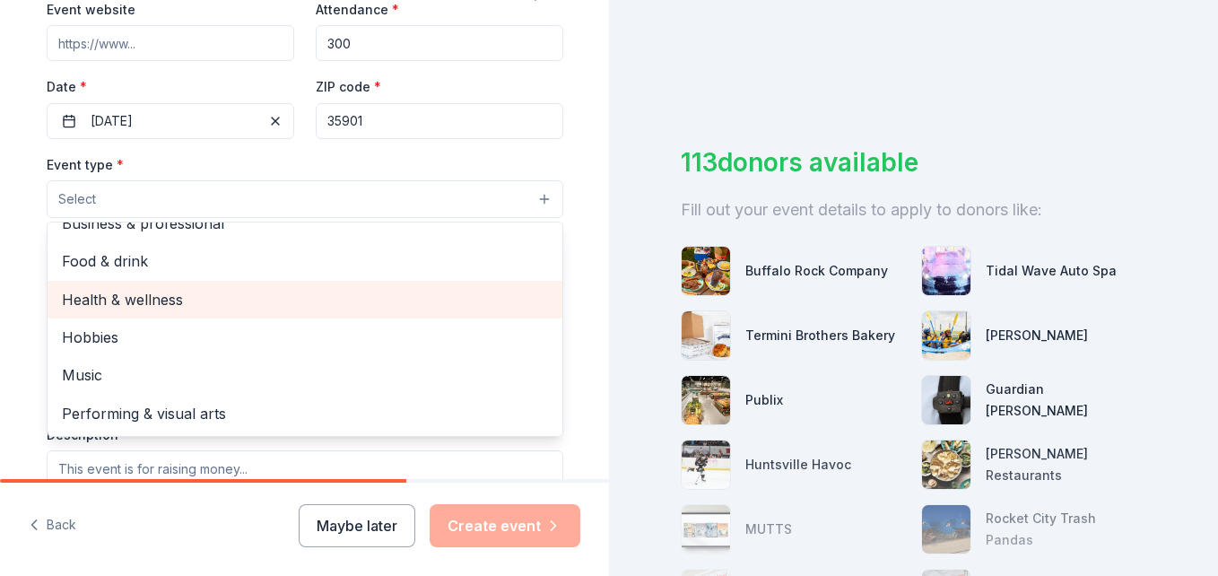
scroll to position [538, 0]
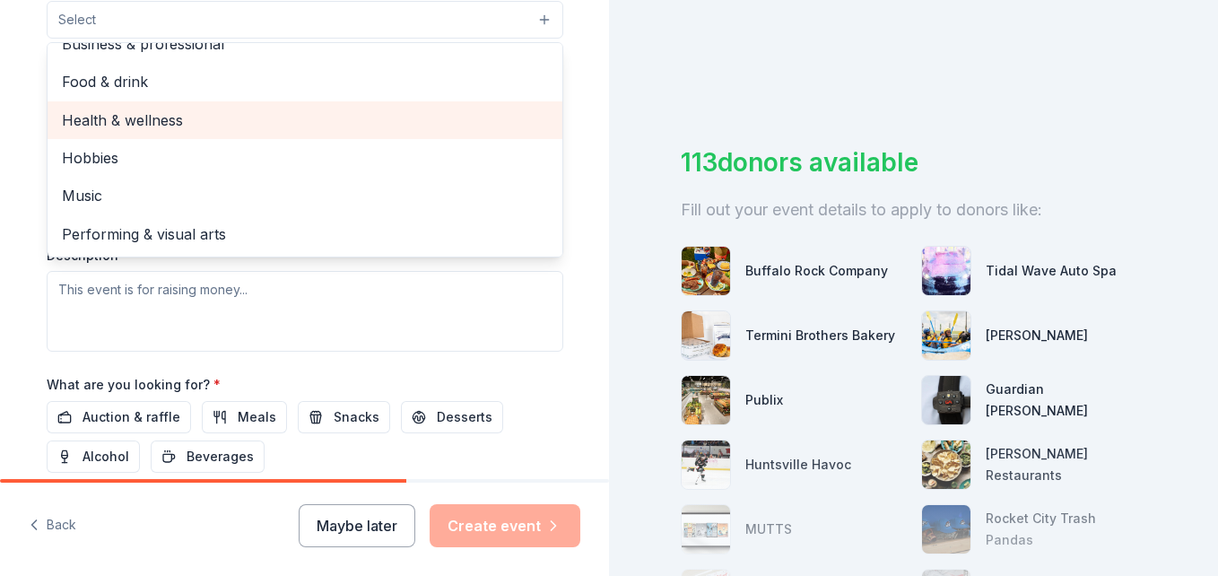
click at [215, 123] on span "Health & wellness" at bounding box center [305, 119] width 486 height 23
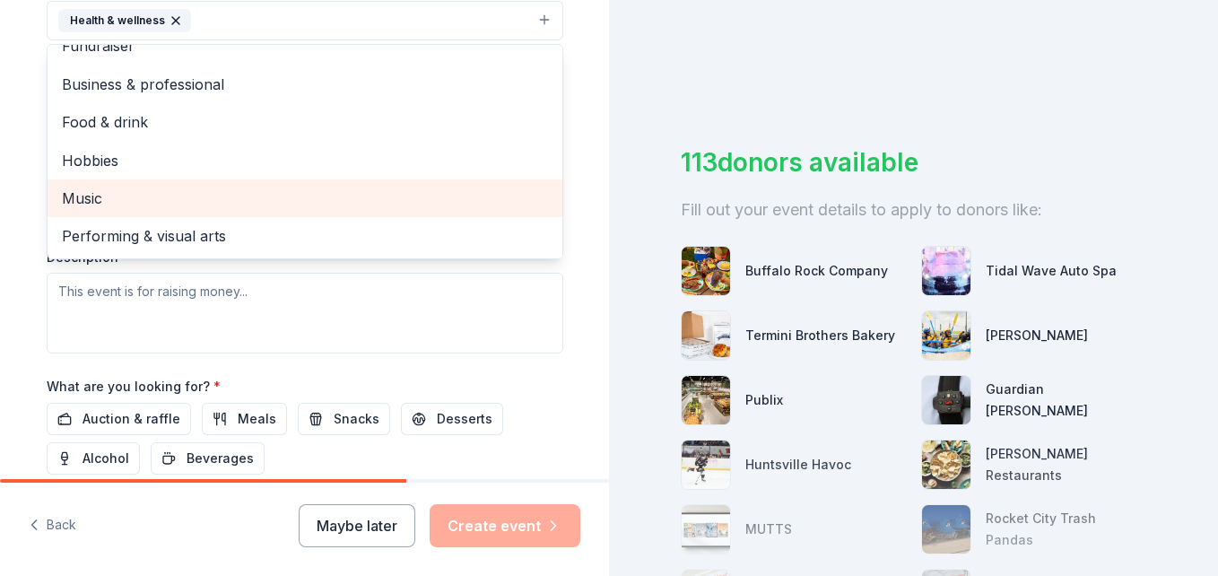
scroll to position [0, 0]
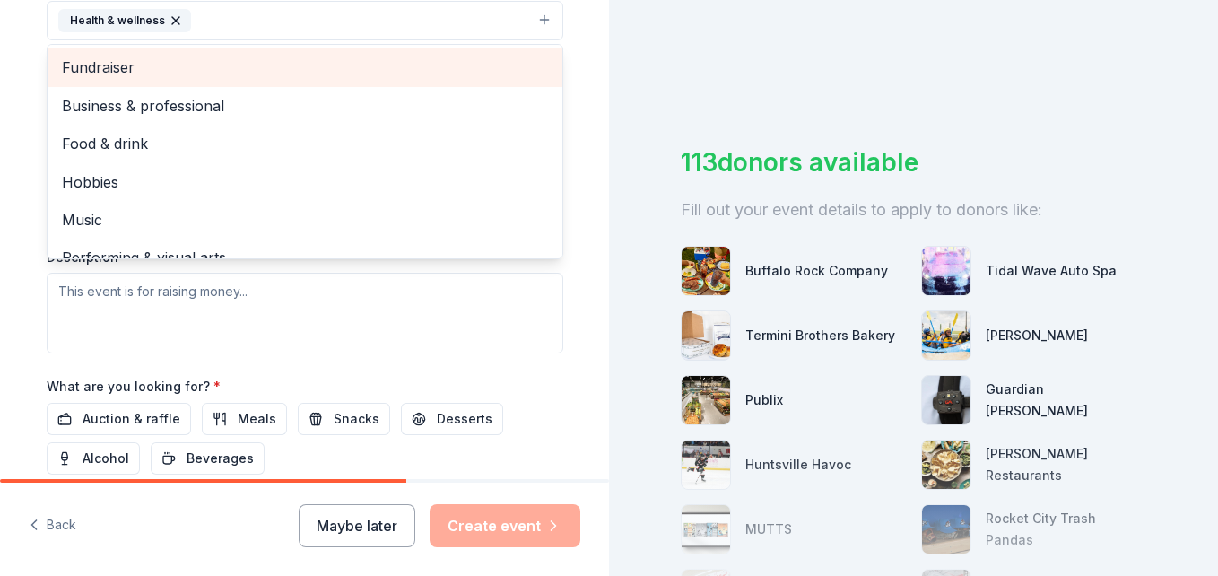
click at [207, 69] on span "Fundraiser" at bounding box center [305, 67] width 486 height 23
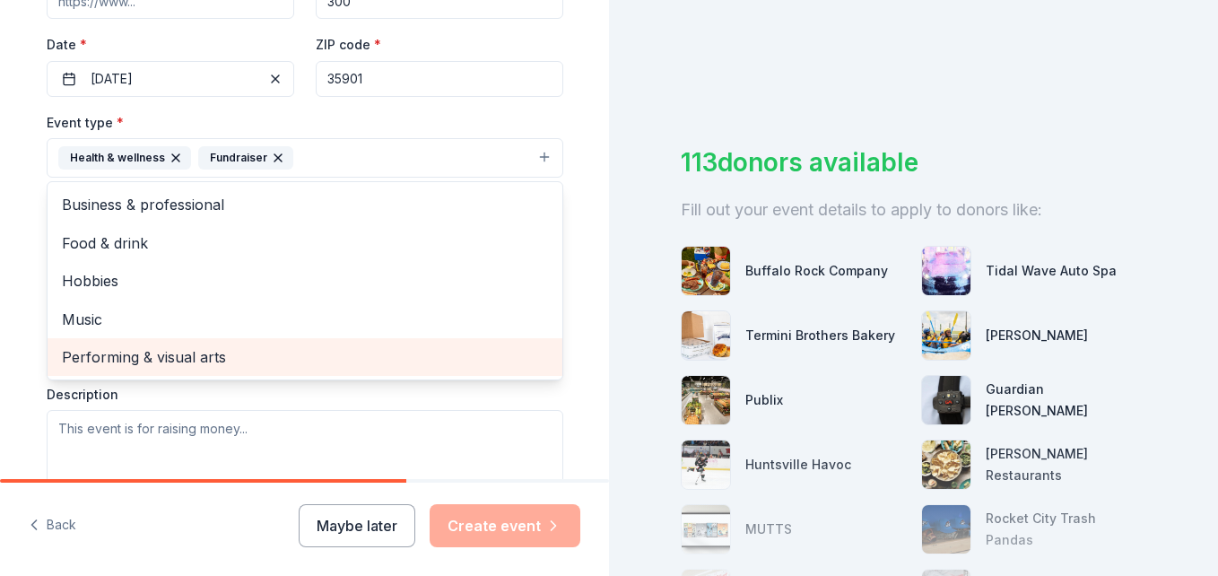
scroll to position [359, 0]
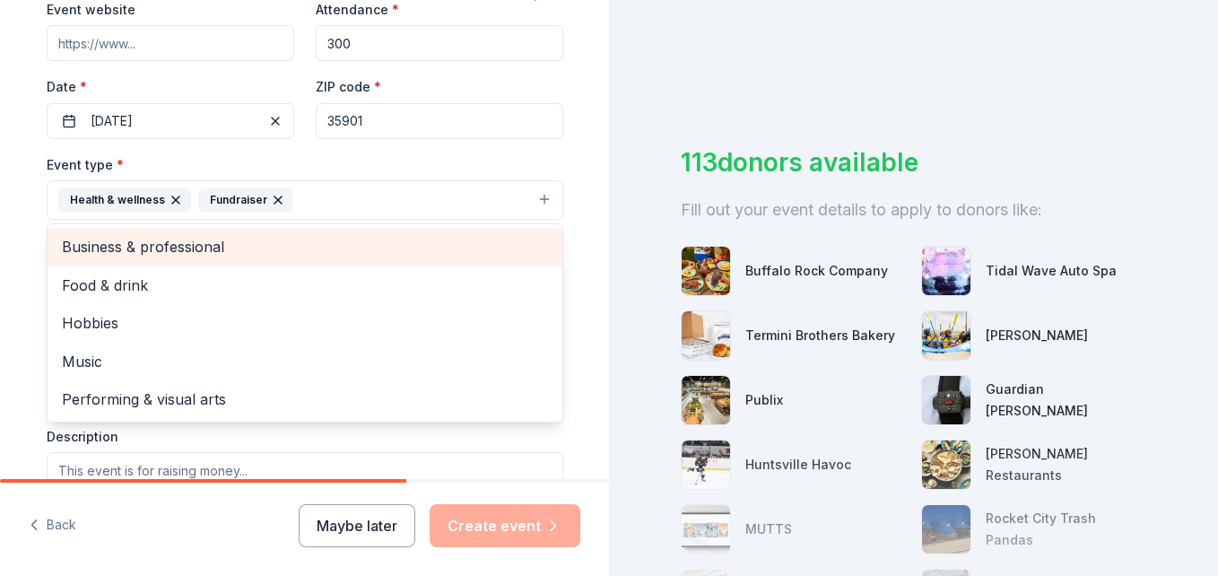
click at [285, 255] on span "Business & professional" at bounding box center [305, 246] width 486 height 23
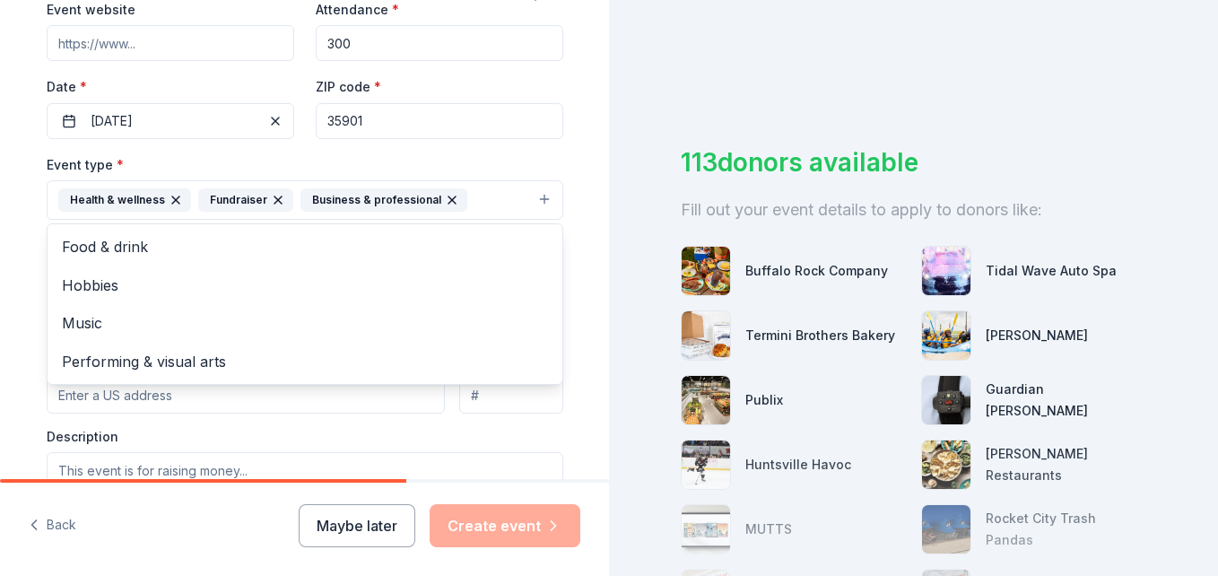
click at [568, 375] on div "Tell us about your event. We'll find in-kind donations you can apply for. Event…" at bounding box center [305, 238] width 574 height 1195
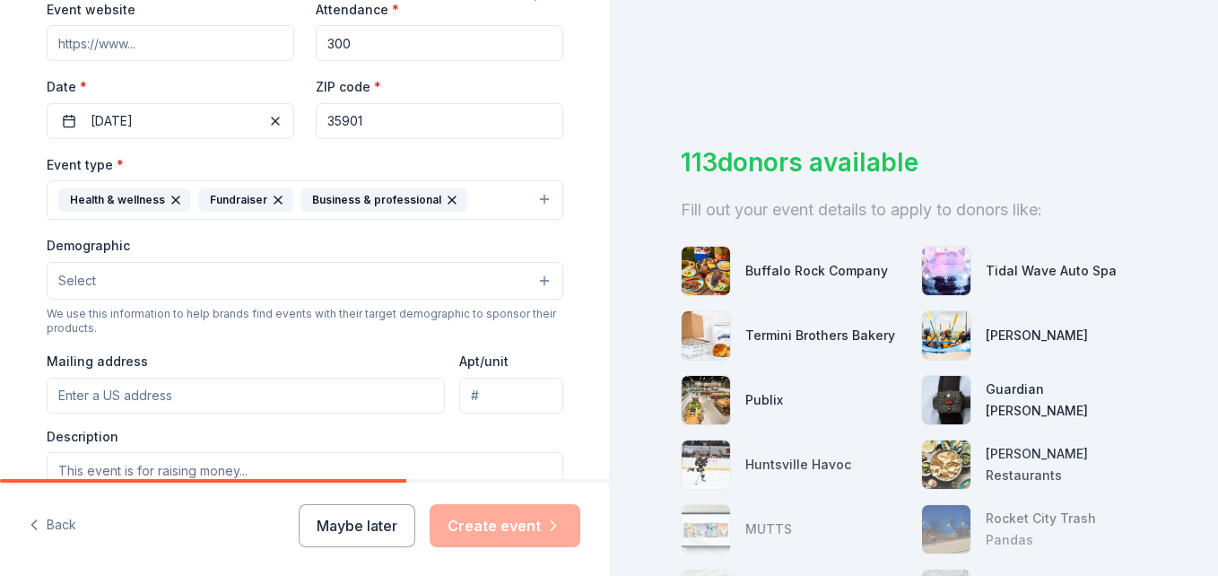
click at [478, 289] on button "Select" at bounding box center [305, 281] width 516 height 38
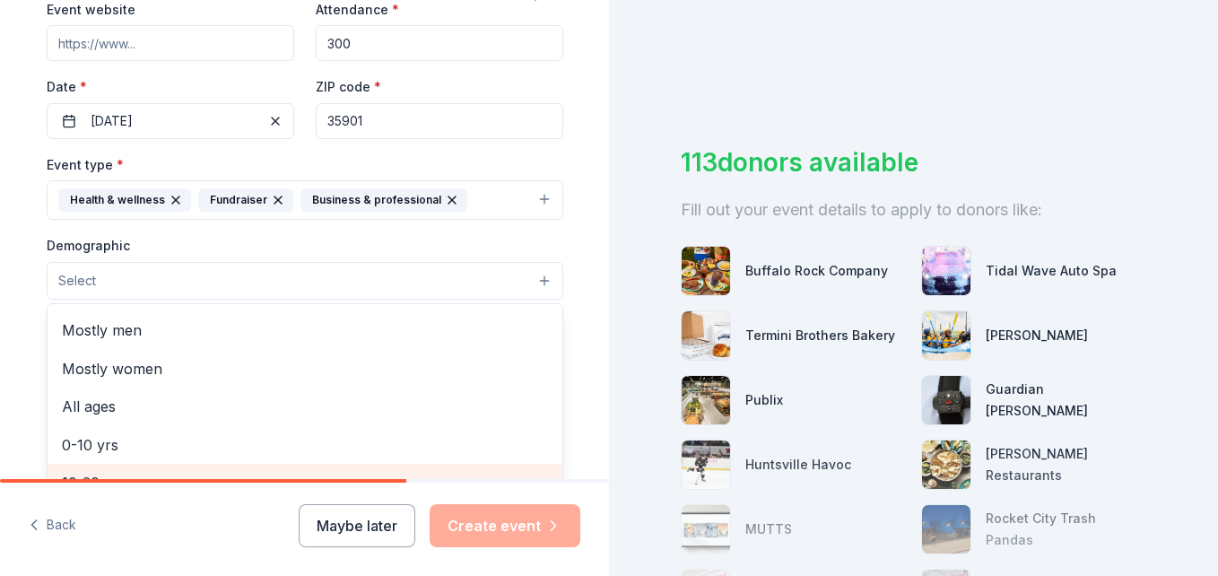
scroll to position [0, 0]
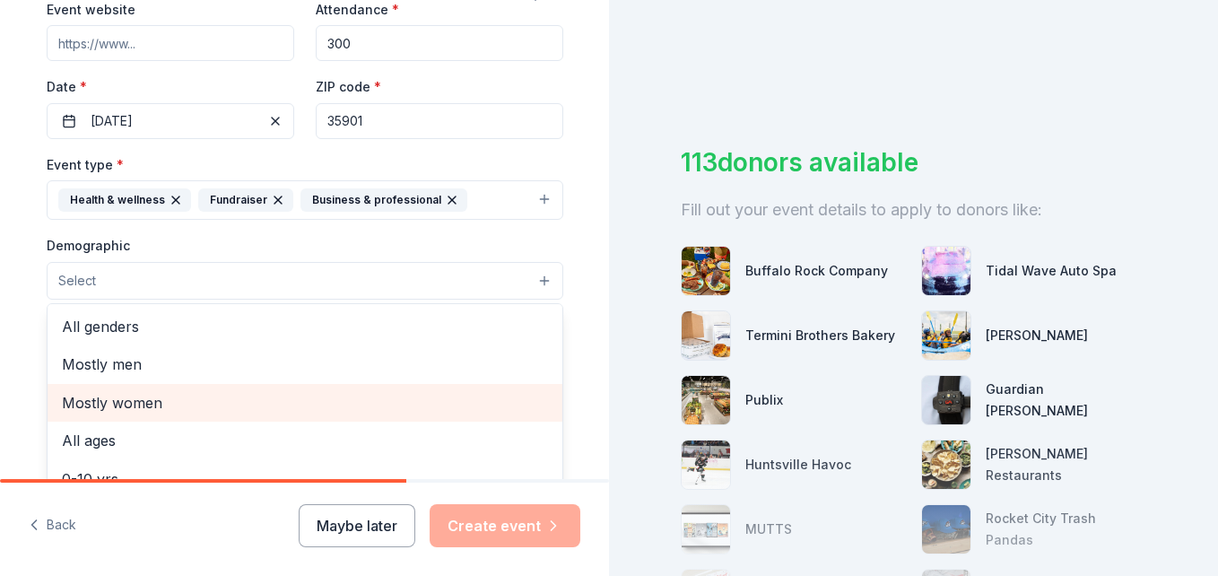
click at [202, 410] on span "Mostly women" at bounding box center [305, 402] width 486 height 23
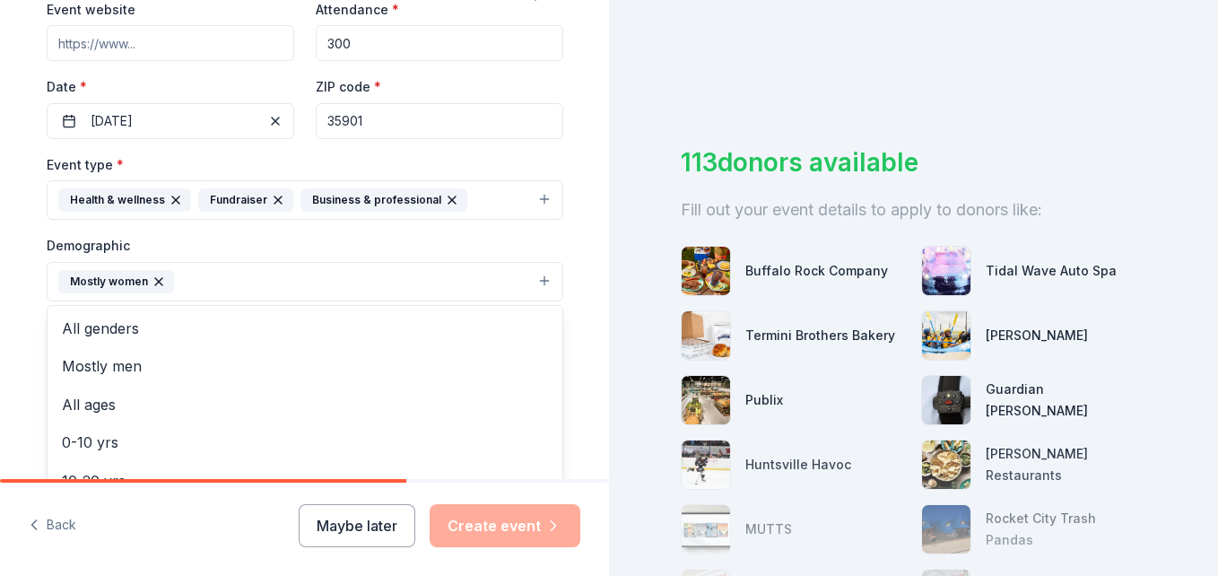
click at [566, 358] on div "Tell us about your event. We'll find in-kind donations you can apply for. Event…" at bounding box center [305, 239] width 574 height 1197
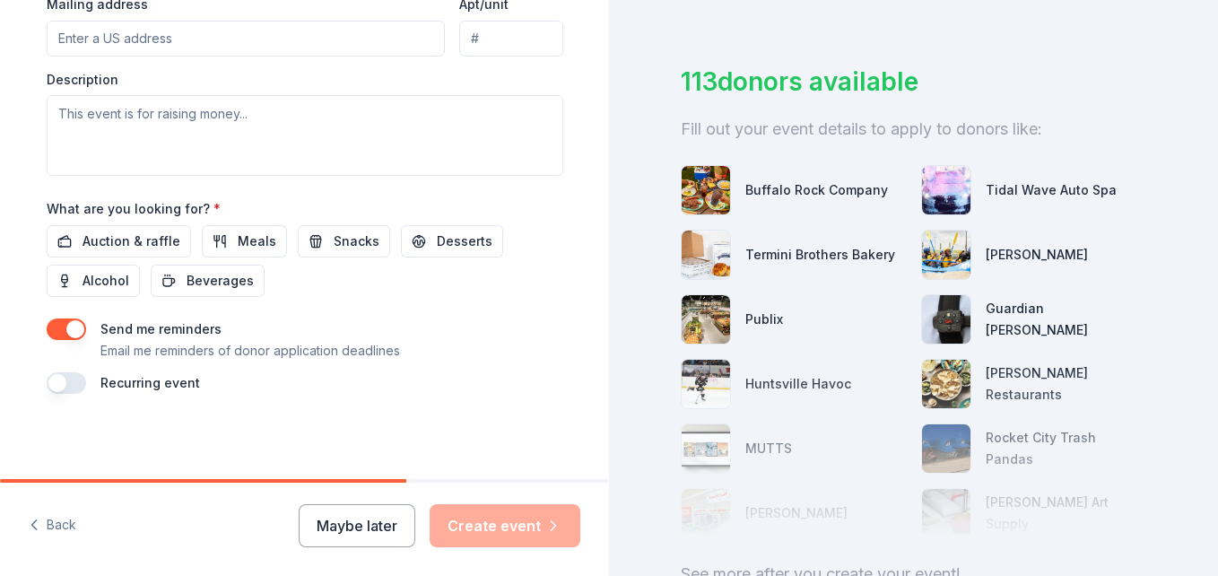
scroll to position [42, 0]
